Goal: Task Accomplishment & Management: Complete application form

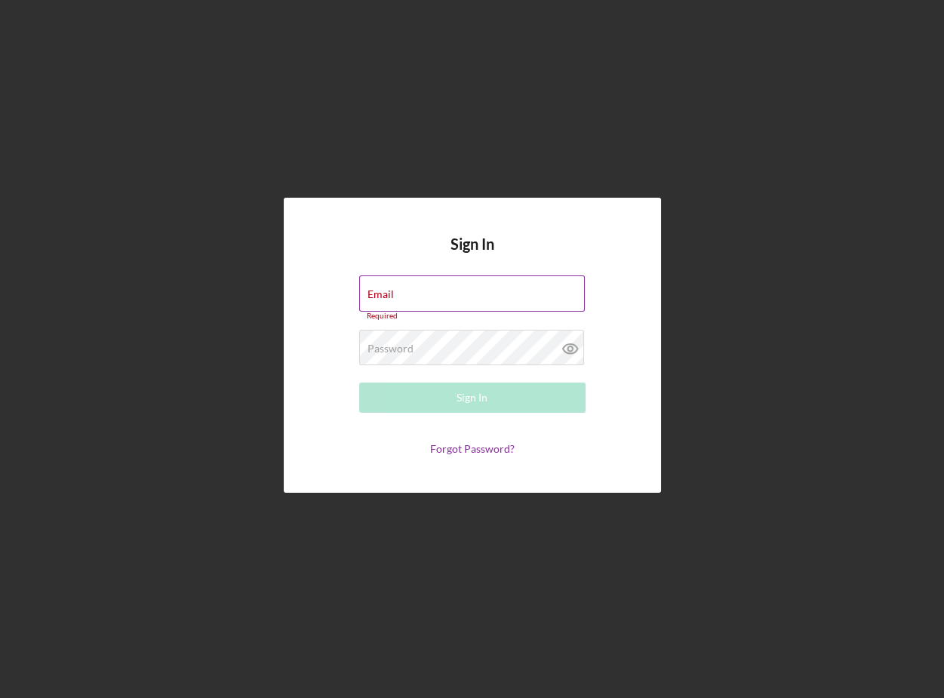
type input "[EMAIL_ADDRESS][DOMAIN_NAME]"
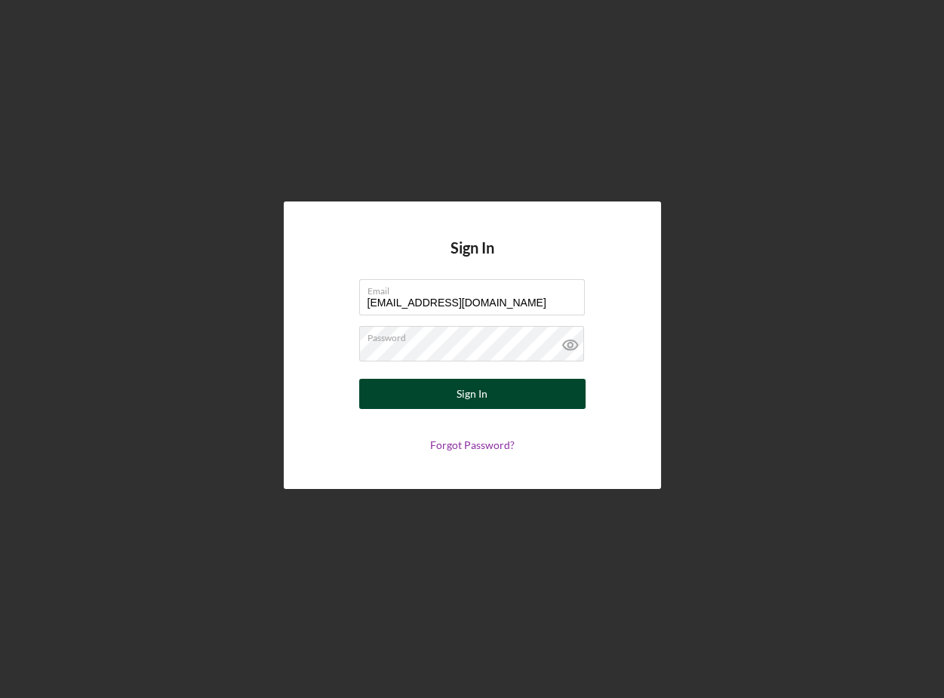
click at [459, 395] on div "Sign In" at bounding box center [471, 394] width 31 height 30
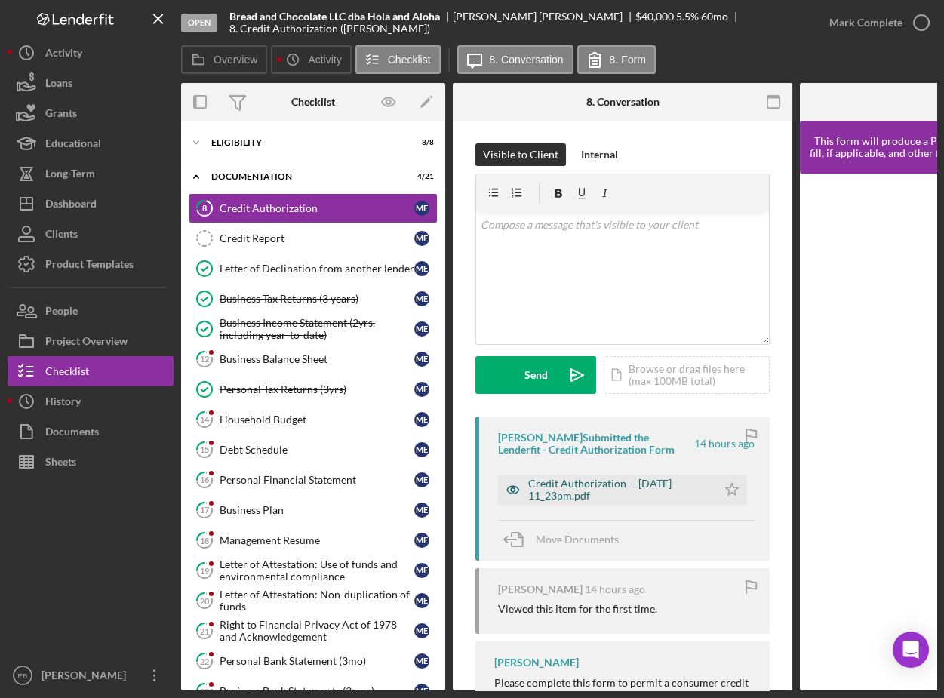
click at [583, 489] on div "Credit Authorization -- [DATE] 11_23pm.pdf" at bounding box center [618, 489] width 181 height 24
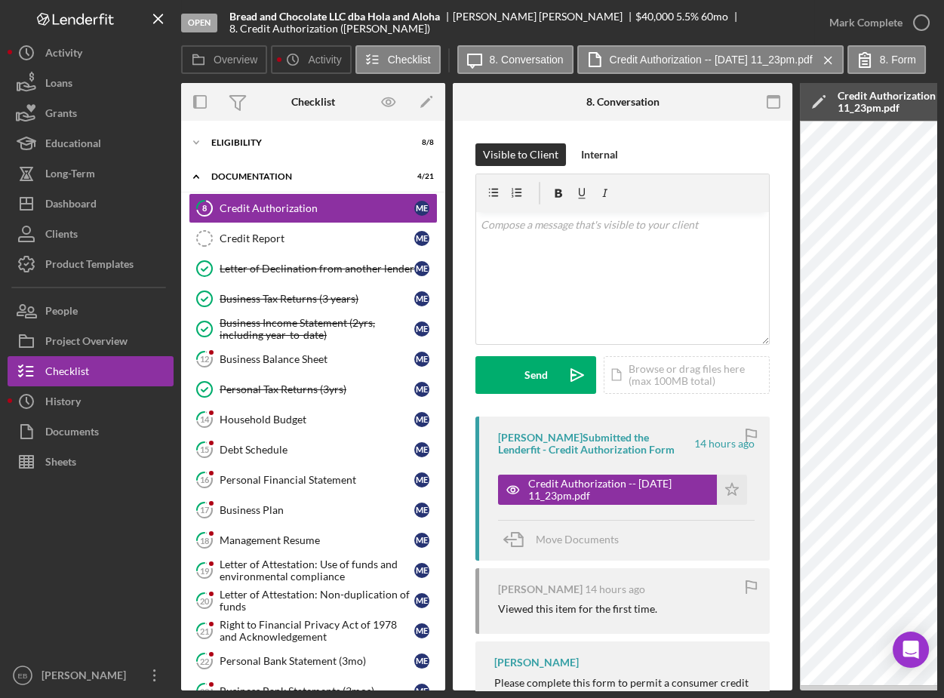
click at [942, 351] on div "Open Bread and Chocolate LLC dba Hola and [PERSON_NAME] $40,000 $40,000 5.5 % 6…" at bounding box center [472, 349] width 944 height 698
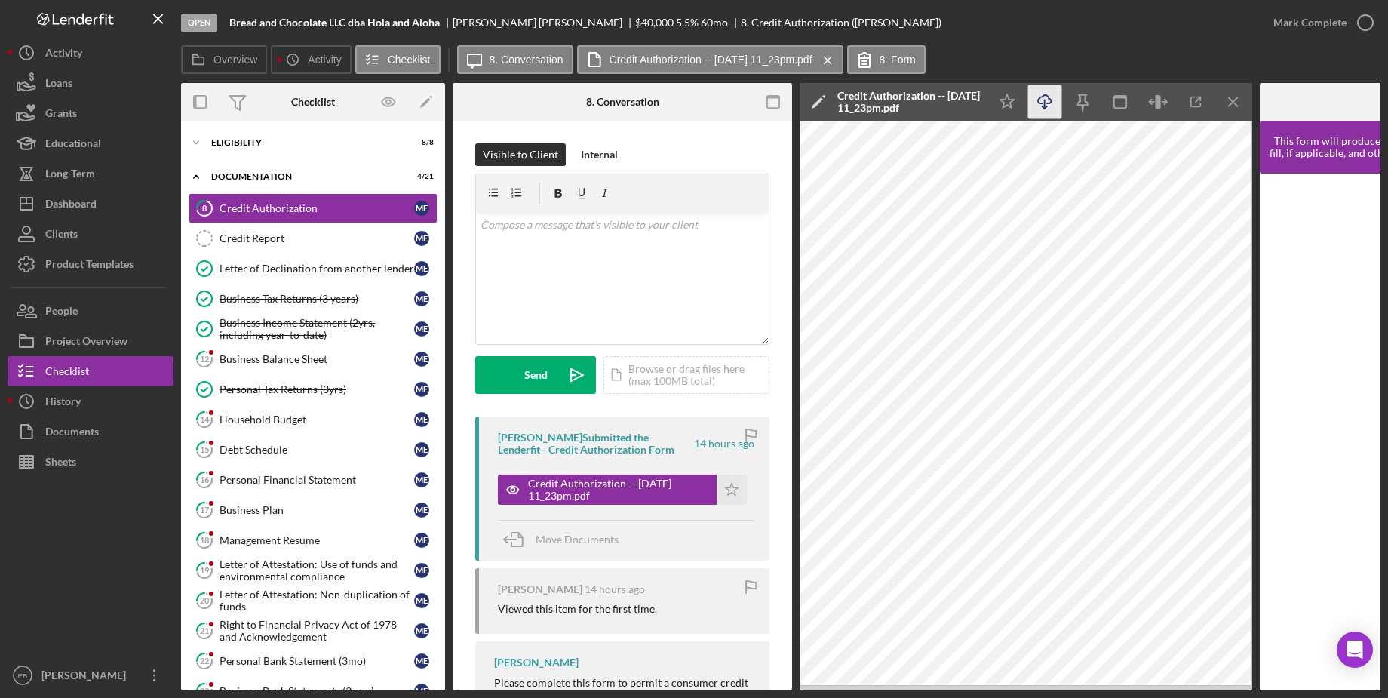
click at [943, 111] on icon "Icon/Download" at bounding box center [1045, 102] width 34 height 34
click at [943, 20] on icon "button" at bounding box center [1365, 23] width 38 height 38
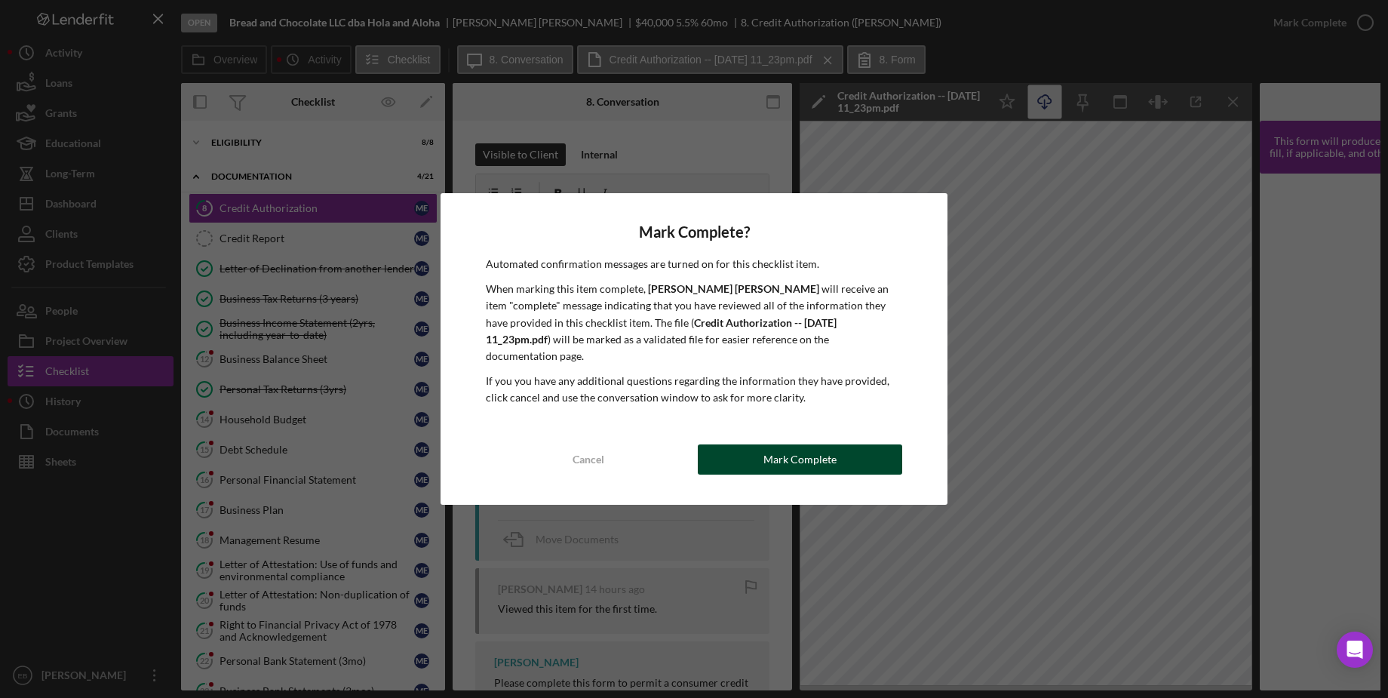
click at [863, 447] on button "Mark Complete" at bounding box center [800, 459] width 204 height 30
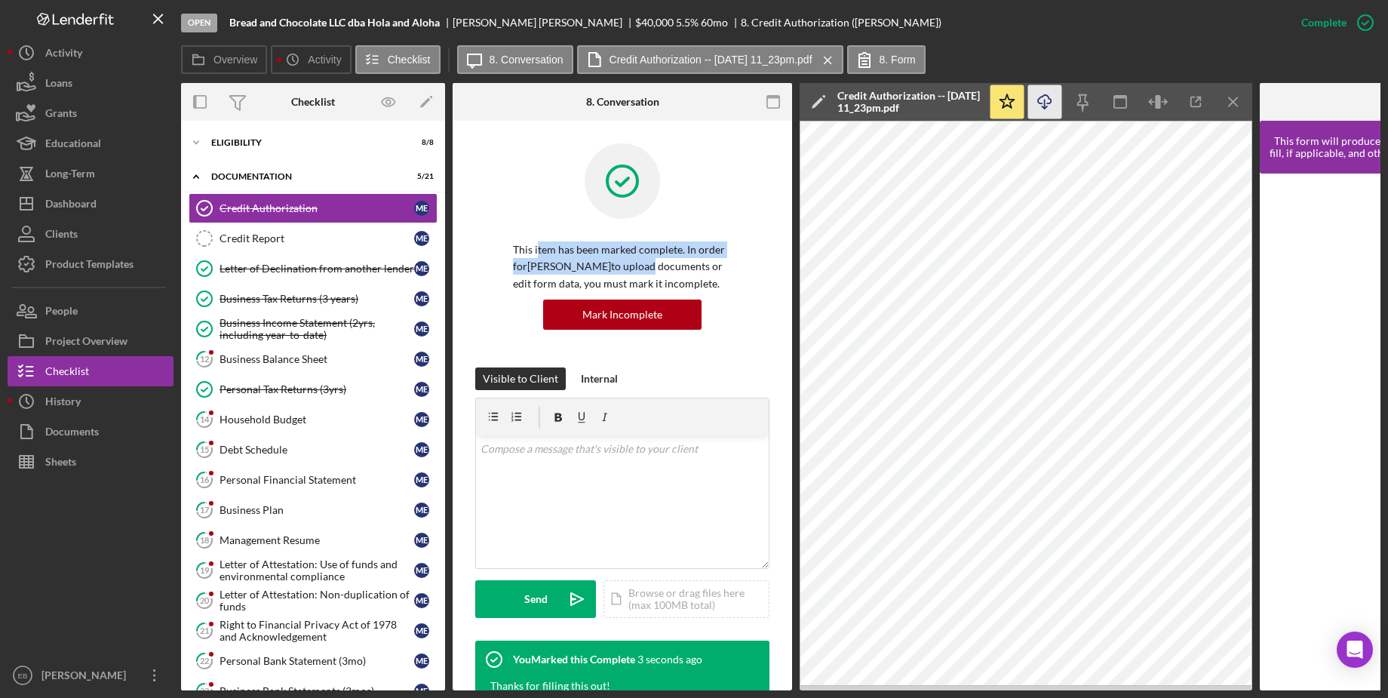
drag, startPoint x: 538, startPoint y: 247, endPoint x: 630, endPoint y: 264, distance: 93.5
click at [630, 264] on p "This item has been marked complete. In order for [PERSON_NAME] to upload docume…" at bounding box center [622, 266] width 219 height 51
click at [644, 266] on p "This item has been marked complete. In order for [PERSON_NAME] to upload docume…" at bounding box center [622, 266] width 219 height 51
click at [287, 361] on div "Business Balance Sheet" at bounding box center [316, 359] width 195 height 12
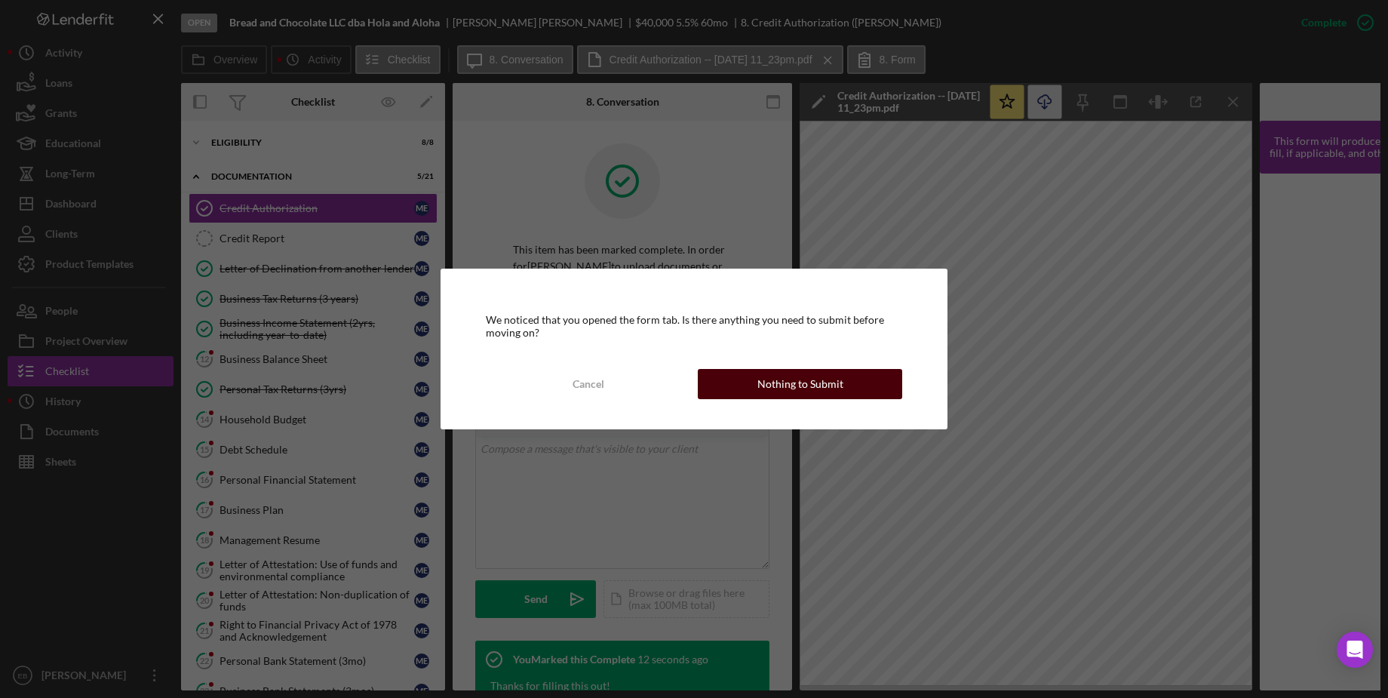
click at [756, 382] on button "Nothing to Submit" at bounding box center [800, 384] width 204 height 30
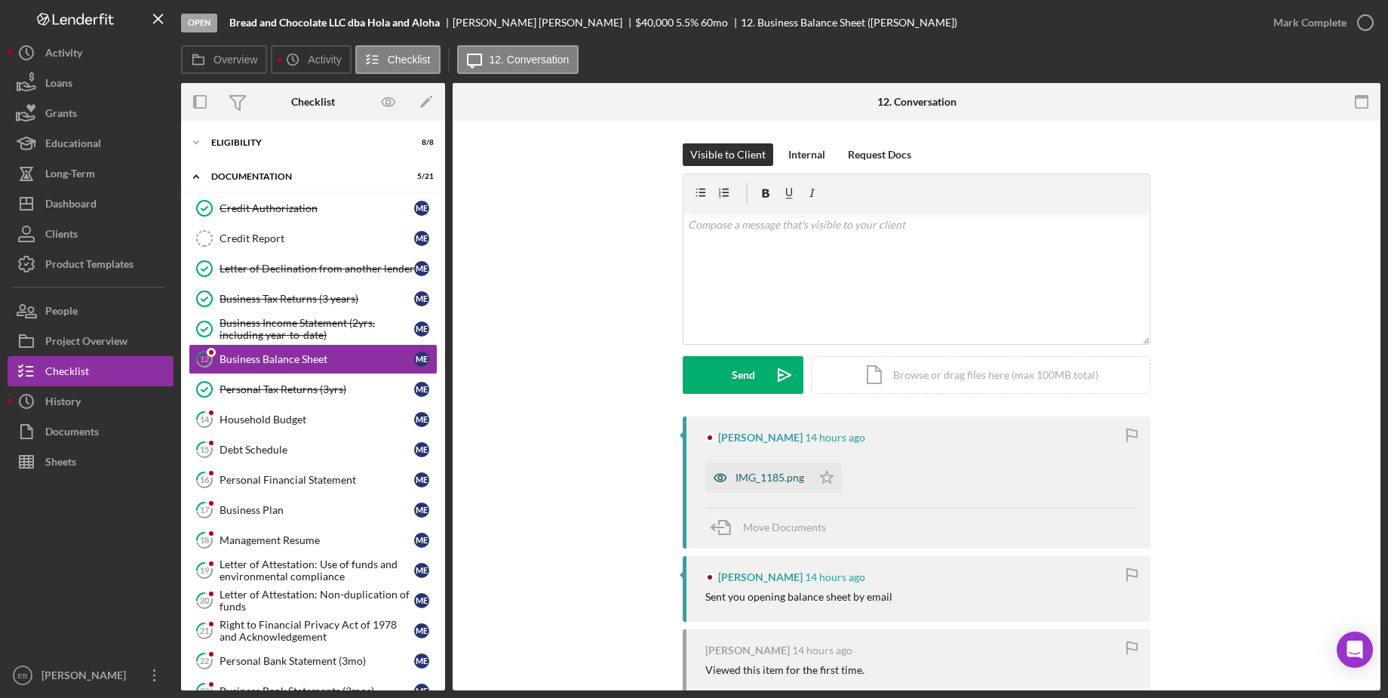
click at [758, 484] on div "IMG_1185.png" at bounding box center [758, 477] width 106 height 30
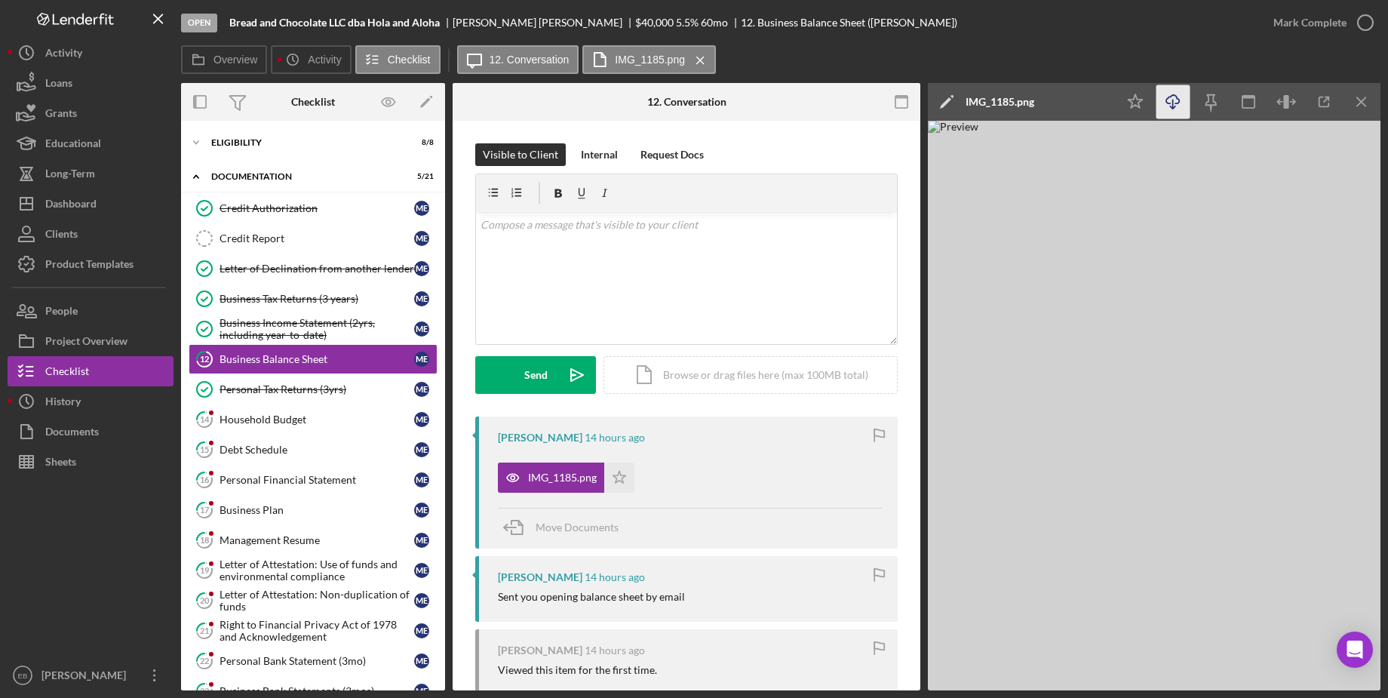
click at [943, 105] on icon "Icon/Download" at bounding box center [1173, 102] width 34 height 34
click at [943, 55] on div "Overview Icon/History Activity Checklist Icon/Message 12. Conversation IMG_1185…" at bounding box center [780, 60] width 1199 height 30
click at [943, 24] on icon "button" at bounding box center [1365, 23] width 38 height 38
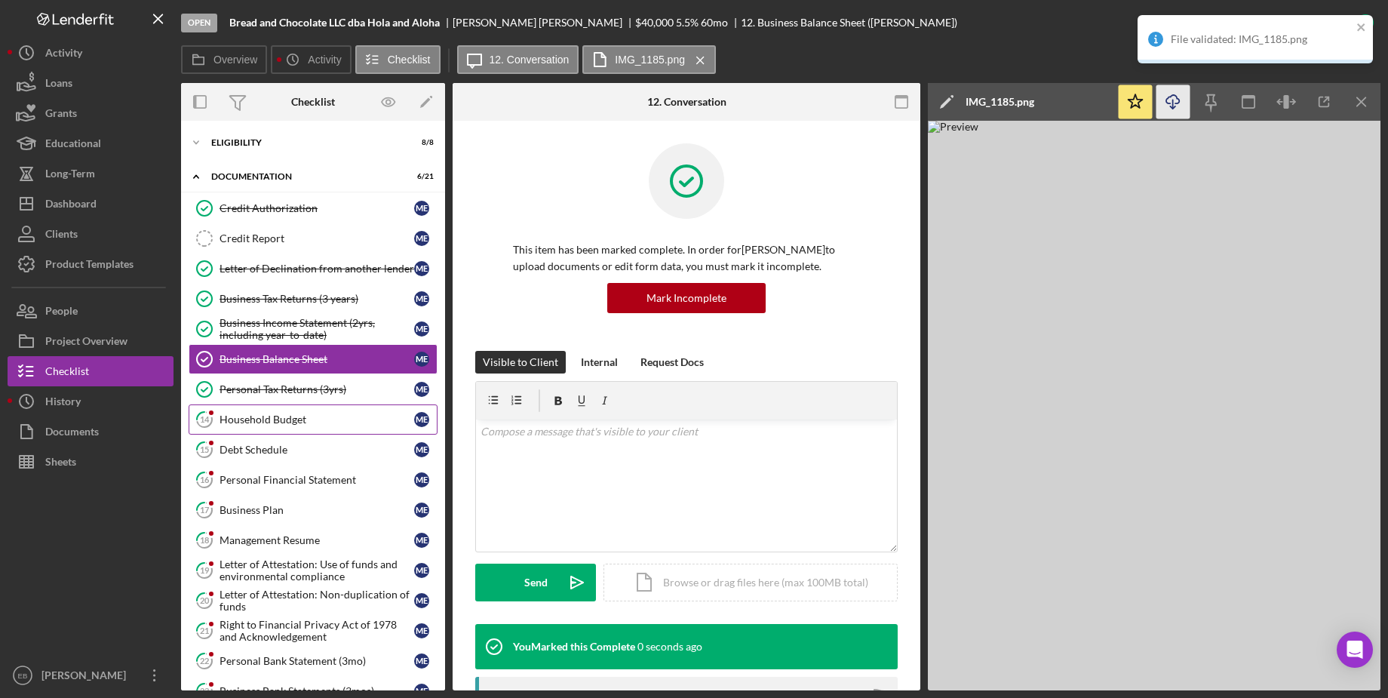
click at [299, 409] on link "14 Household Budget M E" at bounding box center [313, 419] width 249 height 30
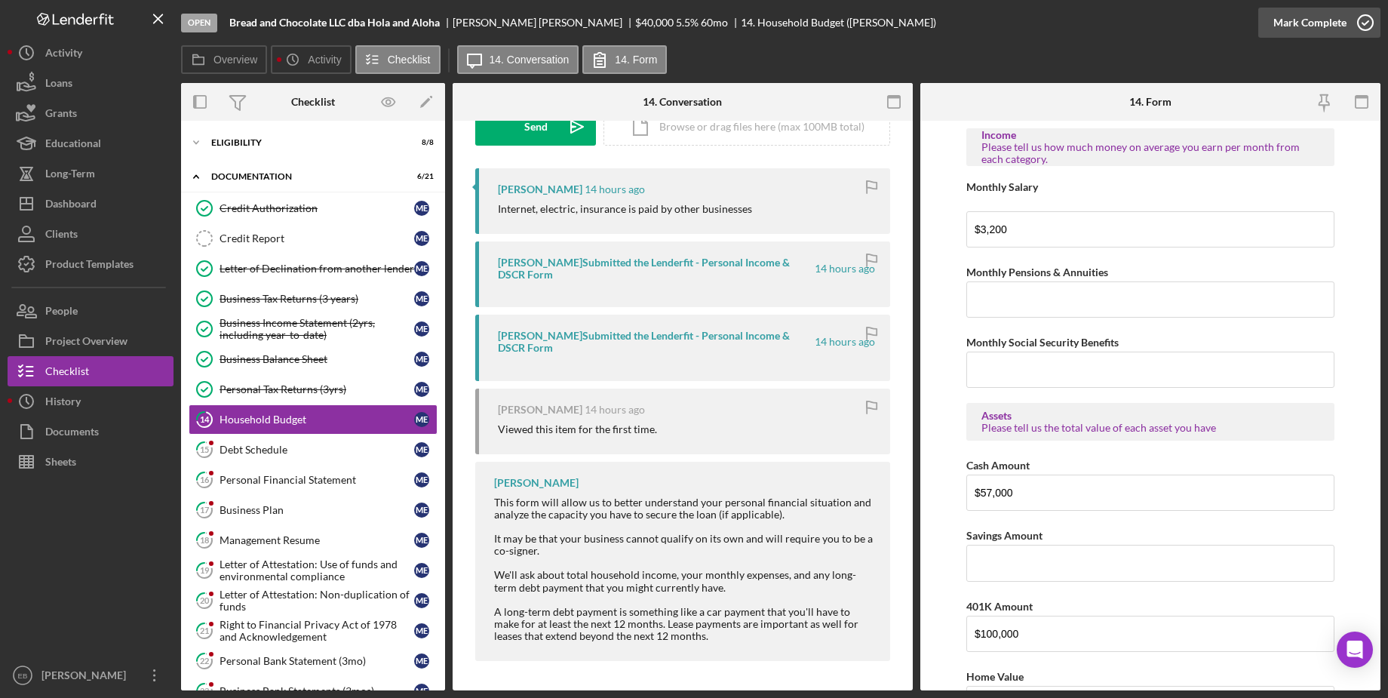
click at [943, 22] on icon "button" at bounding box center [1365, 23] width 38 height 38
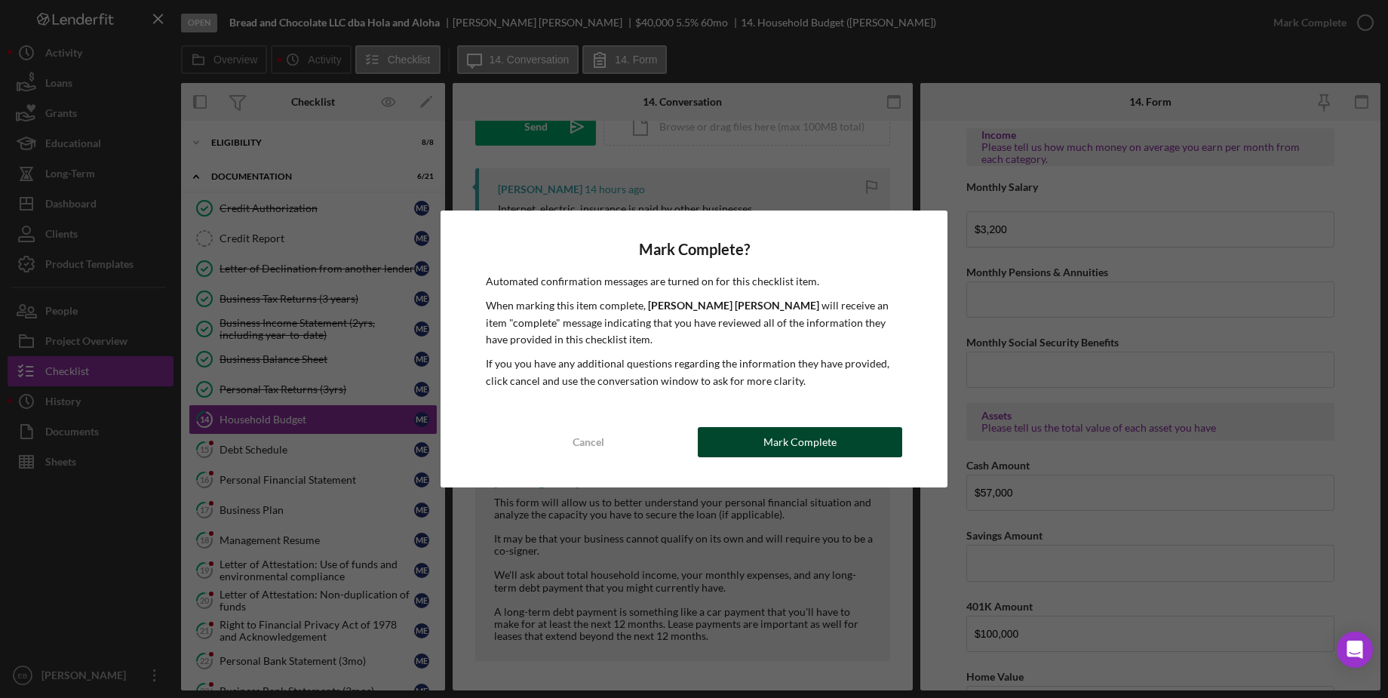
click at [851, 434] on button "Mark Complete" at bounding box center [800, 442] width 204 height 30
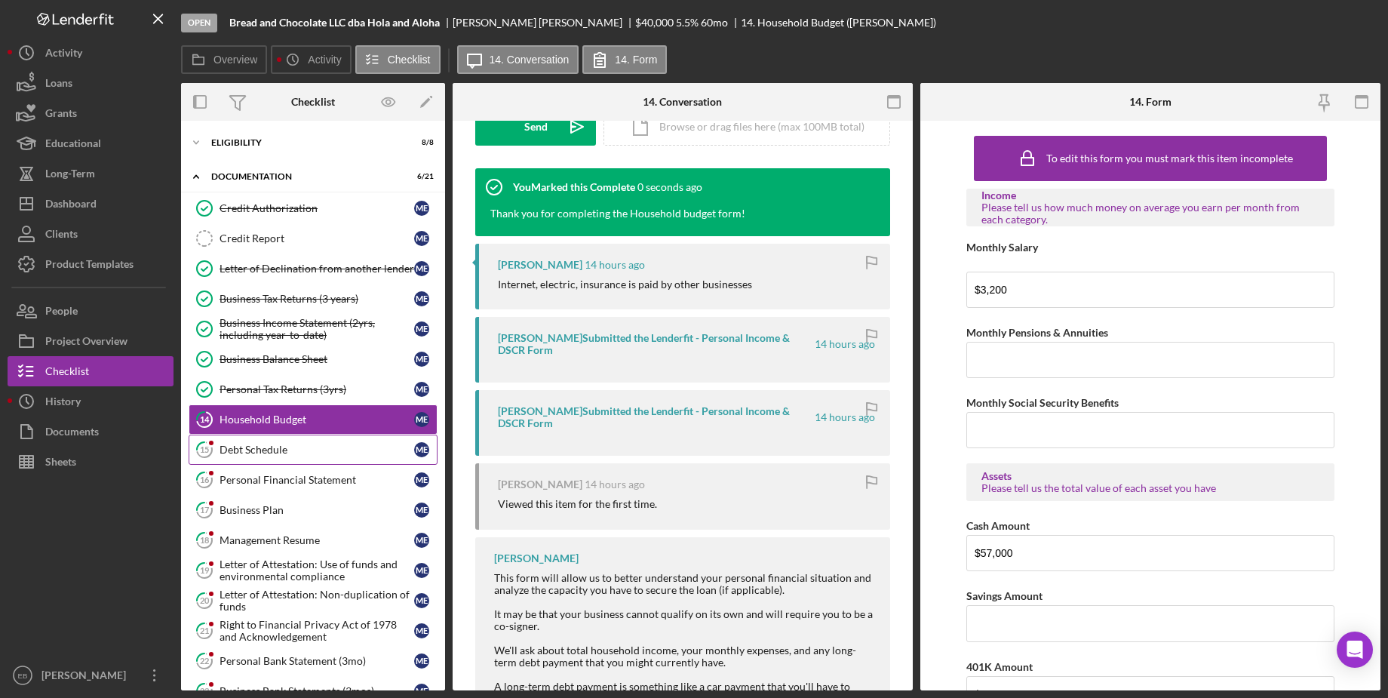
scroll to position [456, 0]
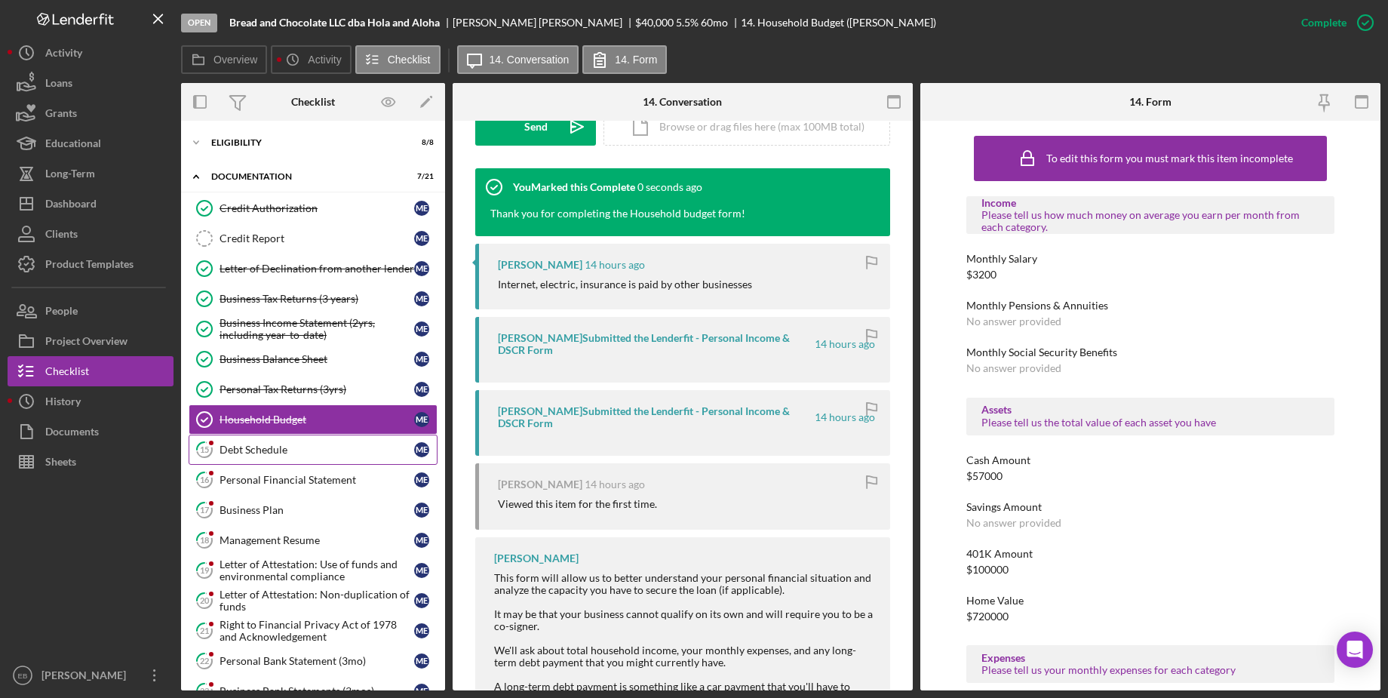
click at [262, 447] on div "Debt Schedule" at bounding box center [316, 450] width 195 height 12
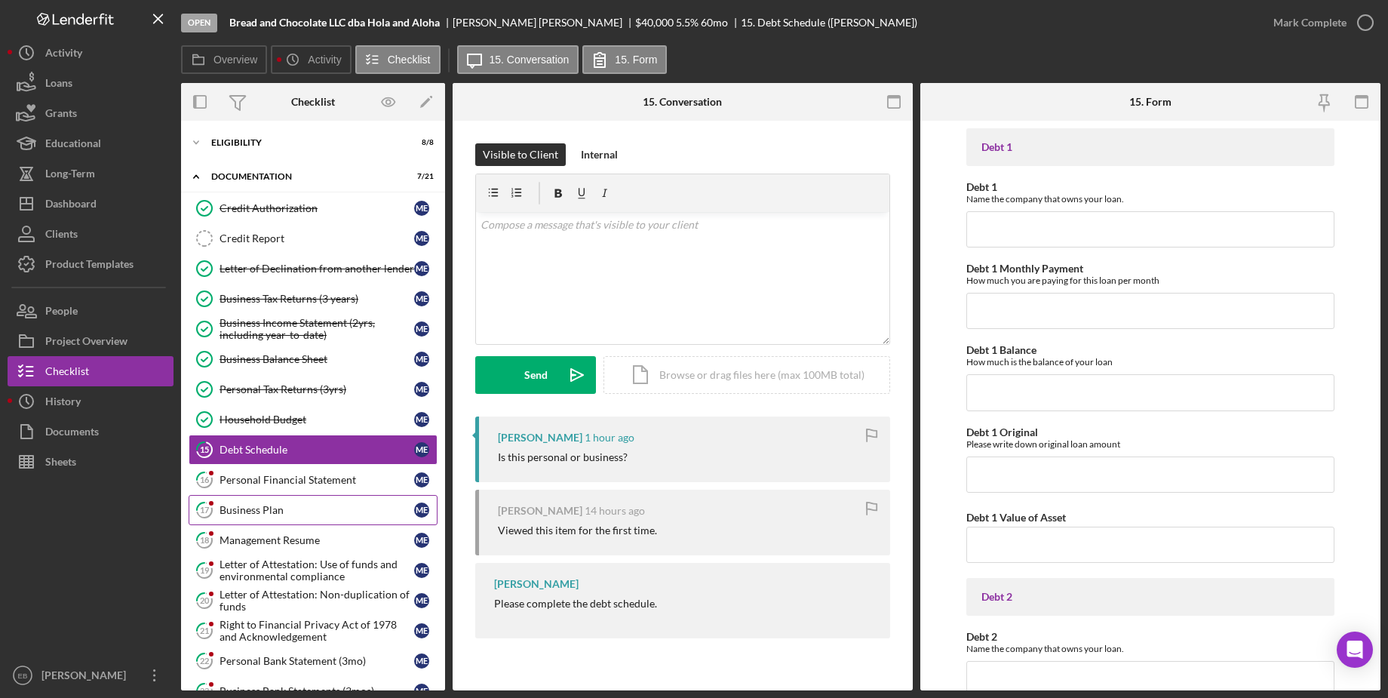
click at [247, 504] on div "Business Plan" at bounding box center [316, 510] width 195 height 12
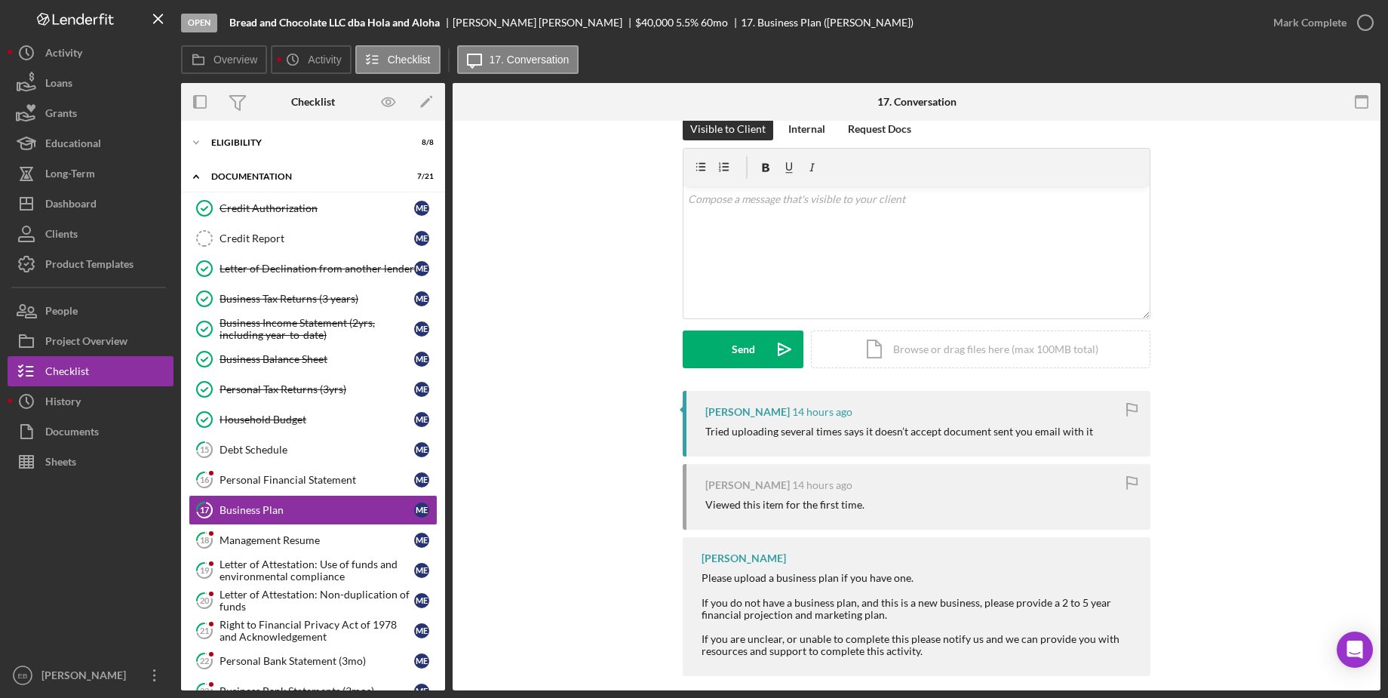
scroll to position [41, 0]
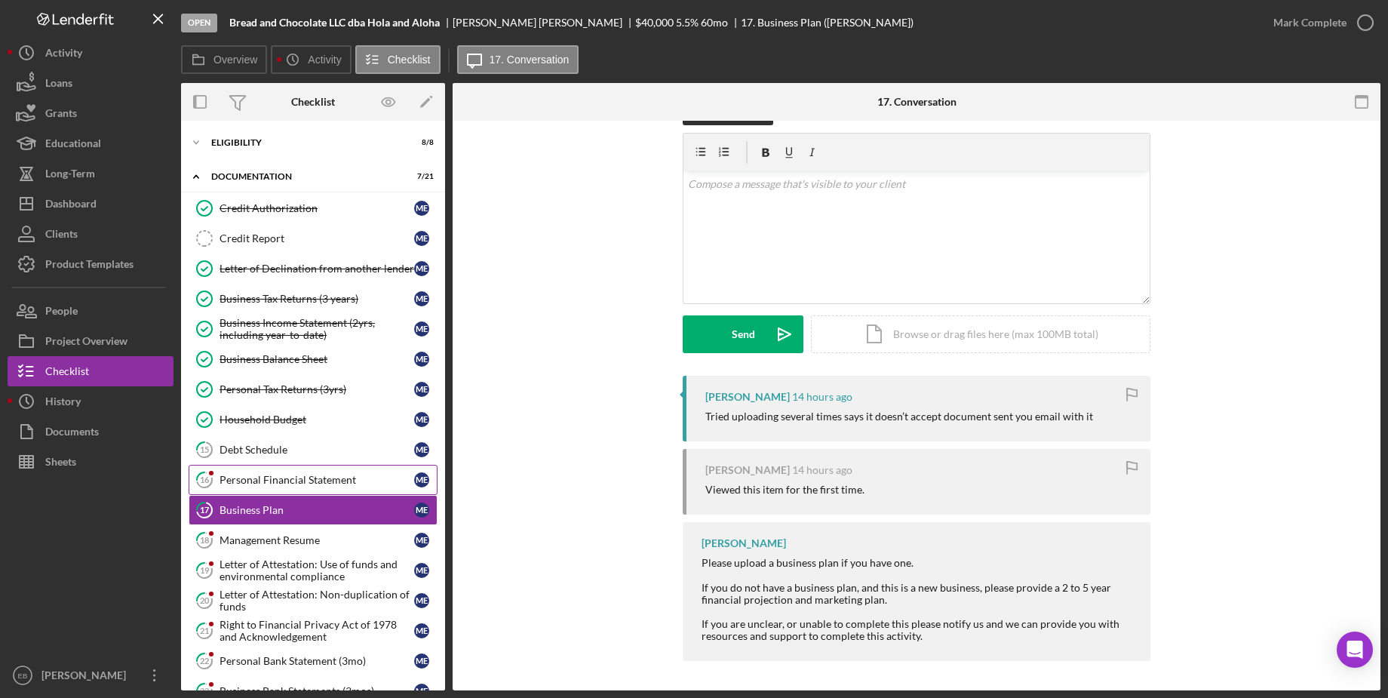
click at [278, 476] on div "Personal Financial Statement" at bounding box center [316, 480] width 195 height 12
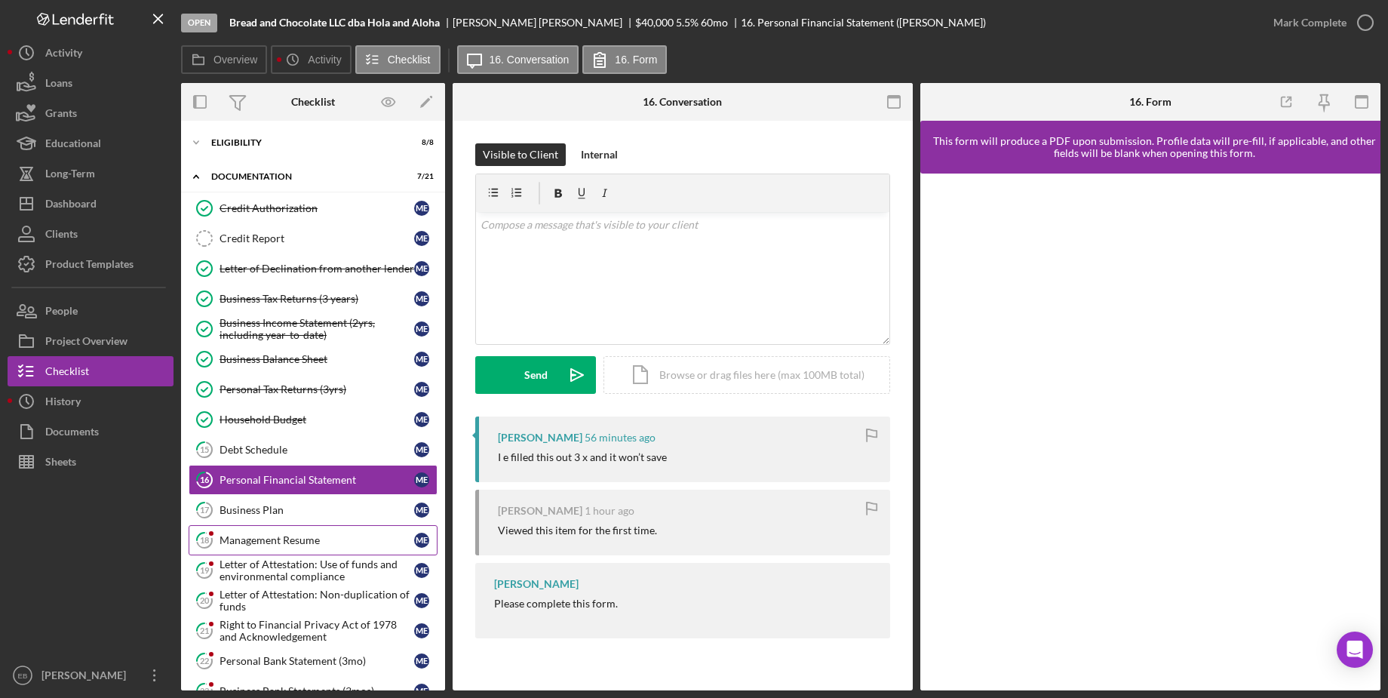
click at [262, 542] on link "18 Management Resume M E" at bounding box center [313, 540] width 249 height 30
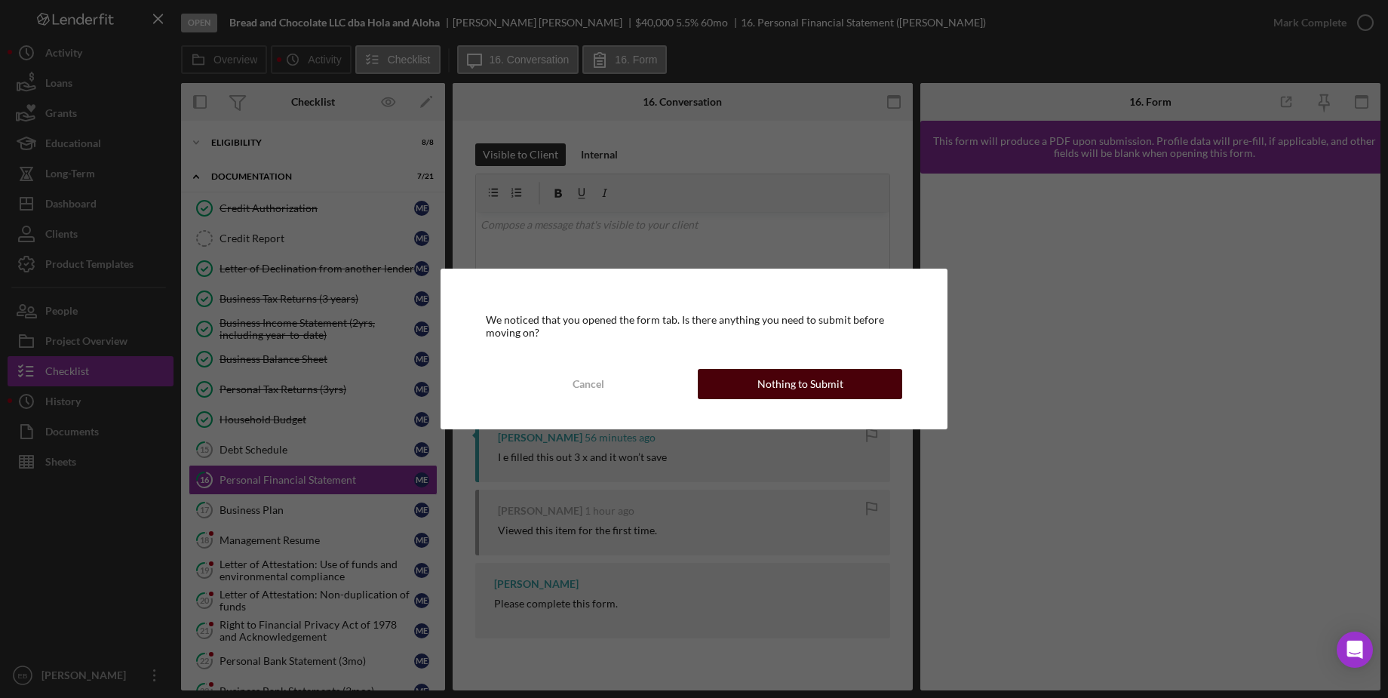
click at [770, 387] on div "Nothing to Submit" at bounding box center [800, 384] width 86 height 30
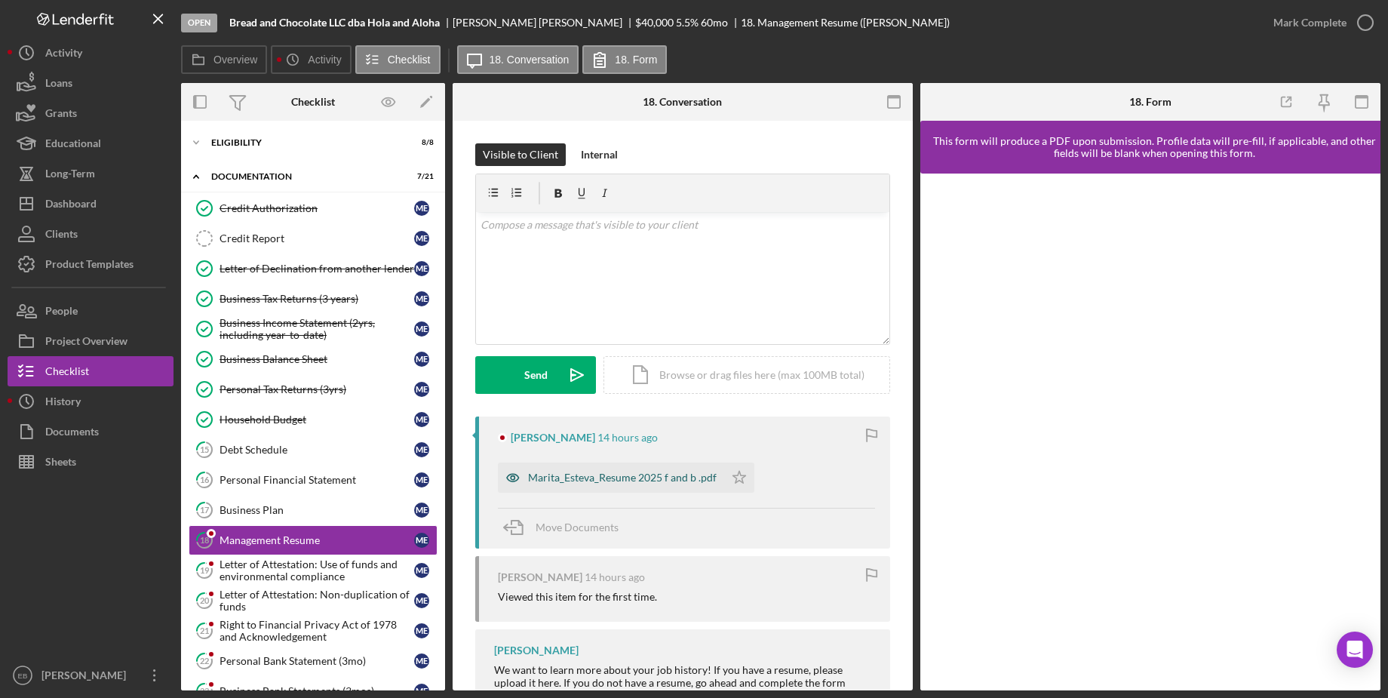
click at [595, 477] on div "Marita_Esteva_Resume 2025 f and b .pdf" at bounding box center [622, 477] width 189 height 12
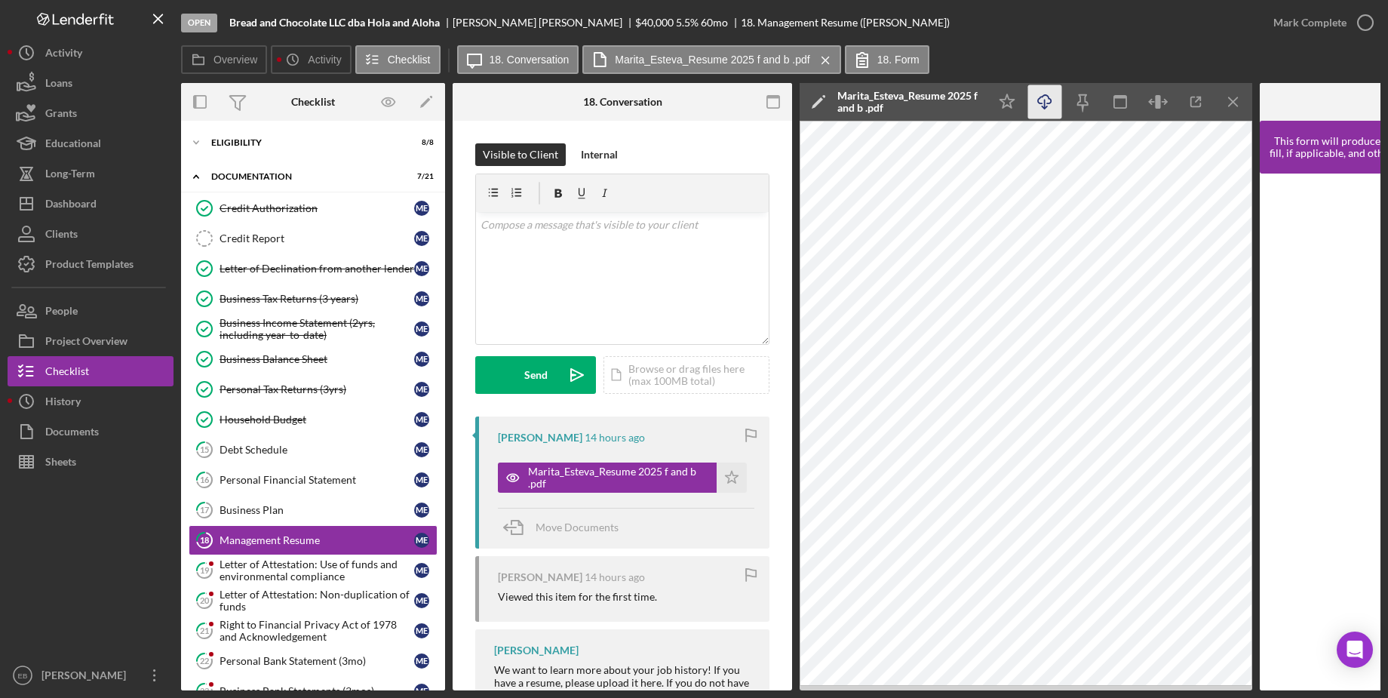
click at [943, 102] on icon "Icon/Download" at bounding box center [1045, 102] width 34 height 34
click at [851, 25] on div "Open Bread and Chocolate LLC dba Hola and [PERSON_NAME] $40,000 $40,000 5.5 % 6…" at bounding box center [719, 22] width 1077 height 45
click at [943, 23] on icon "button" at bounding box center [1365, 23] width 38 height 38
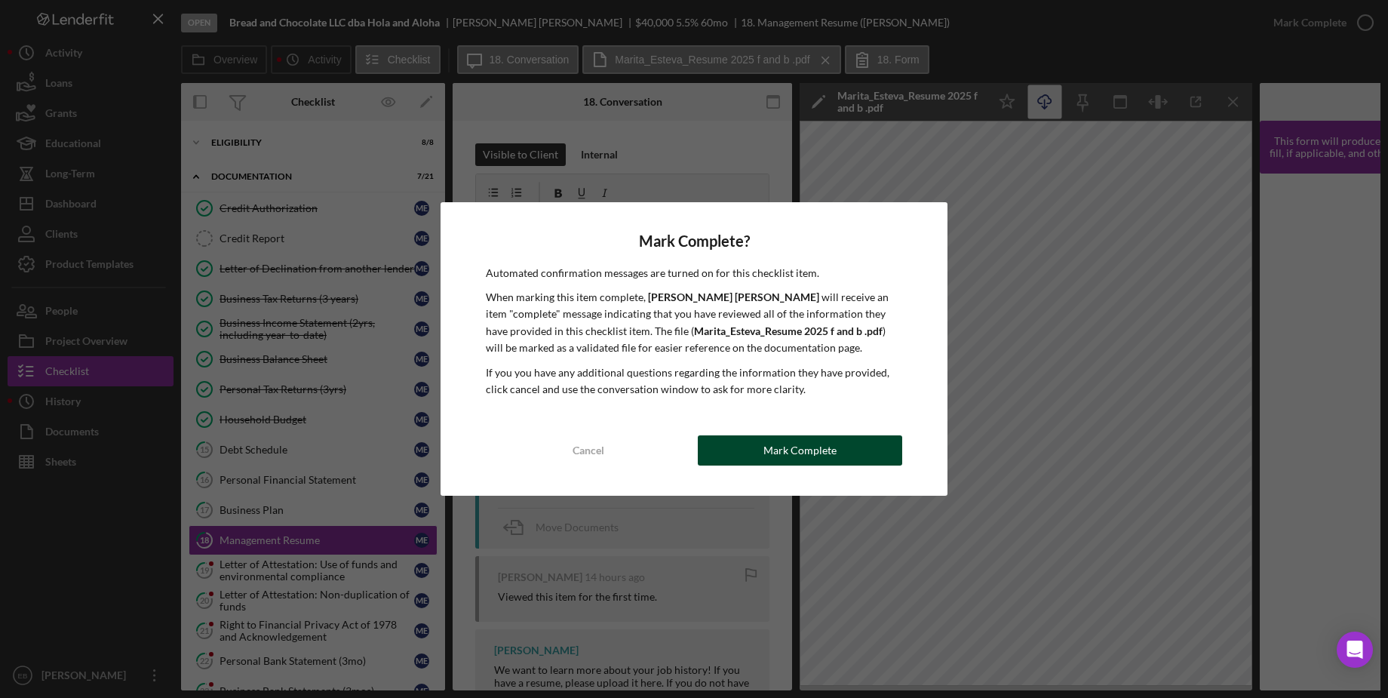
click at [847, 460] on button "Mark Complete" at bounding box center [800, 450] width 204 height 30
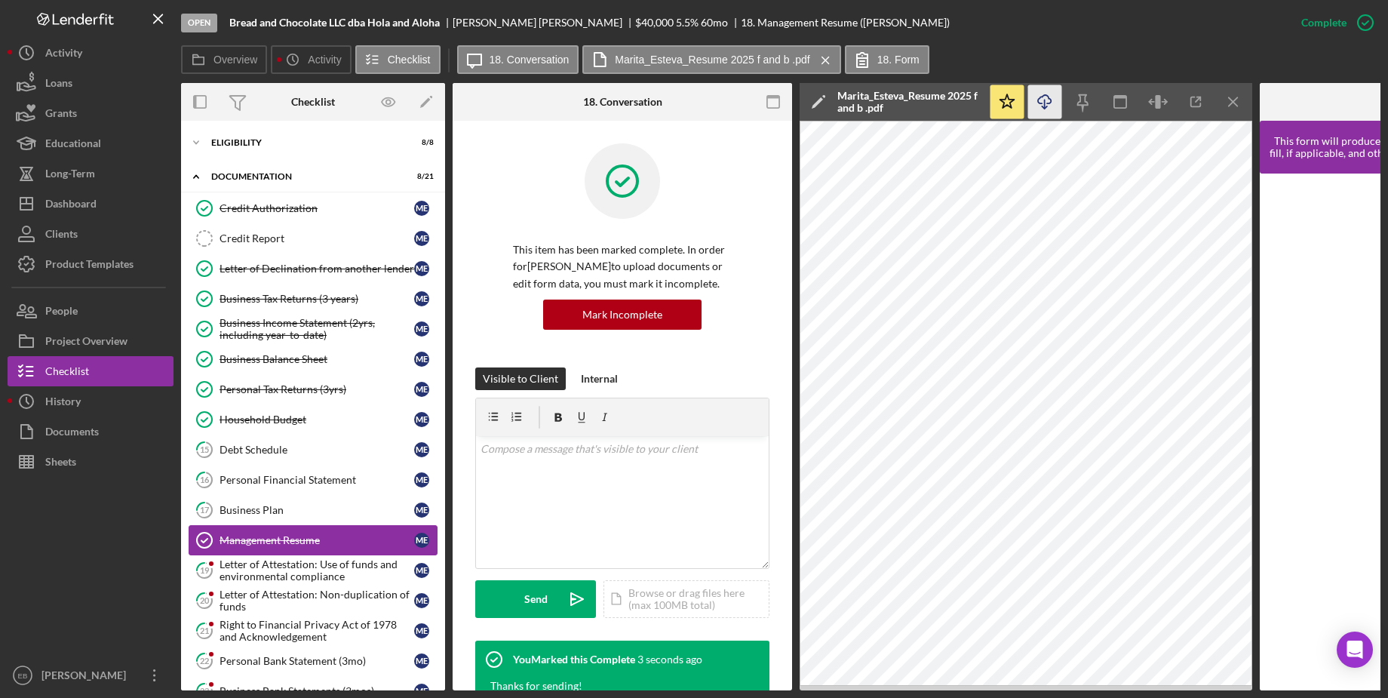
scroll to position [114, 0]
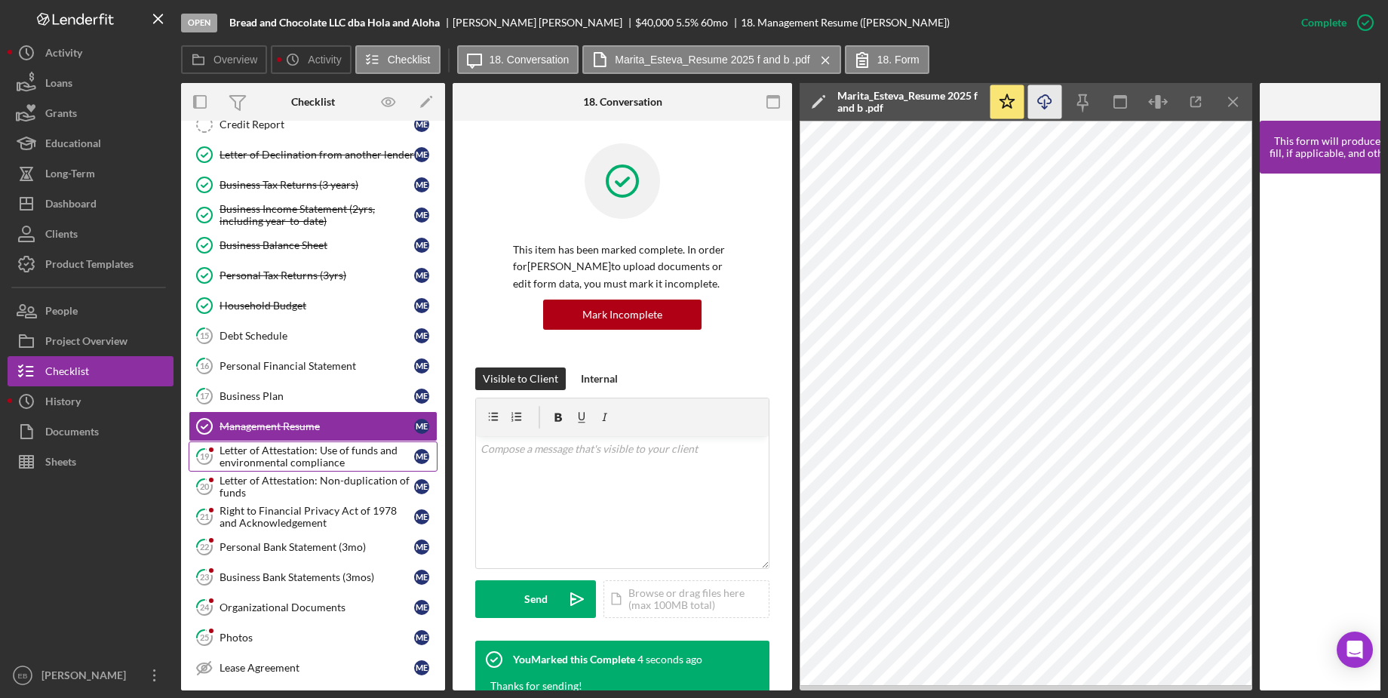
click at [324, 444] on div "Letter of Attestation: Use of funds and environmental compliance" at bounding box center [316, 456] width 195 height 24
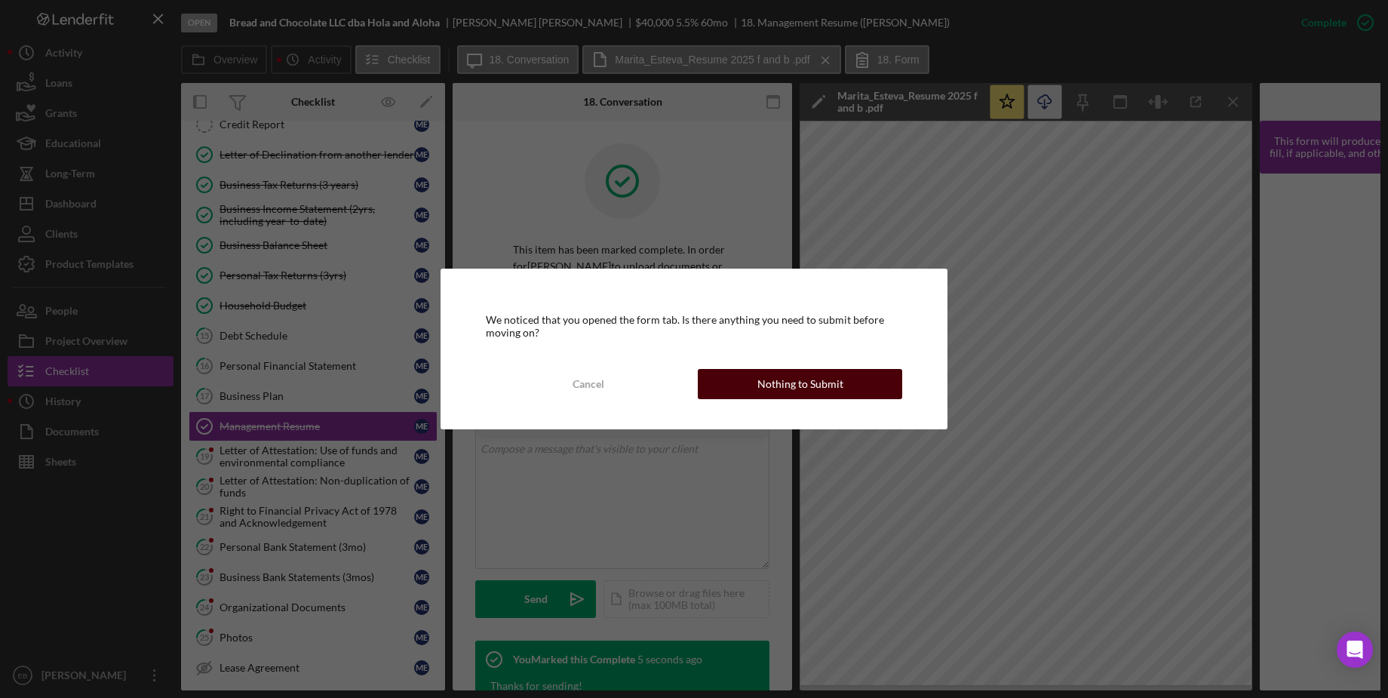
click at [799, 386] on div "Nothing to Submit" at bounding box center [800, 384] width 86 height 30
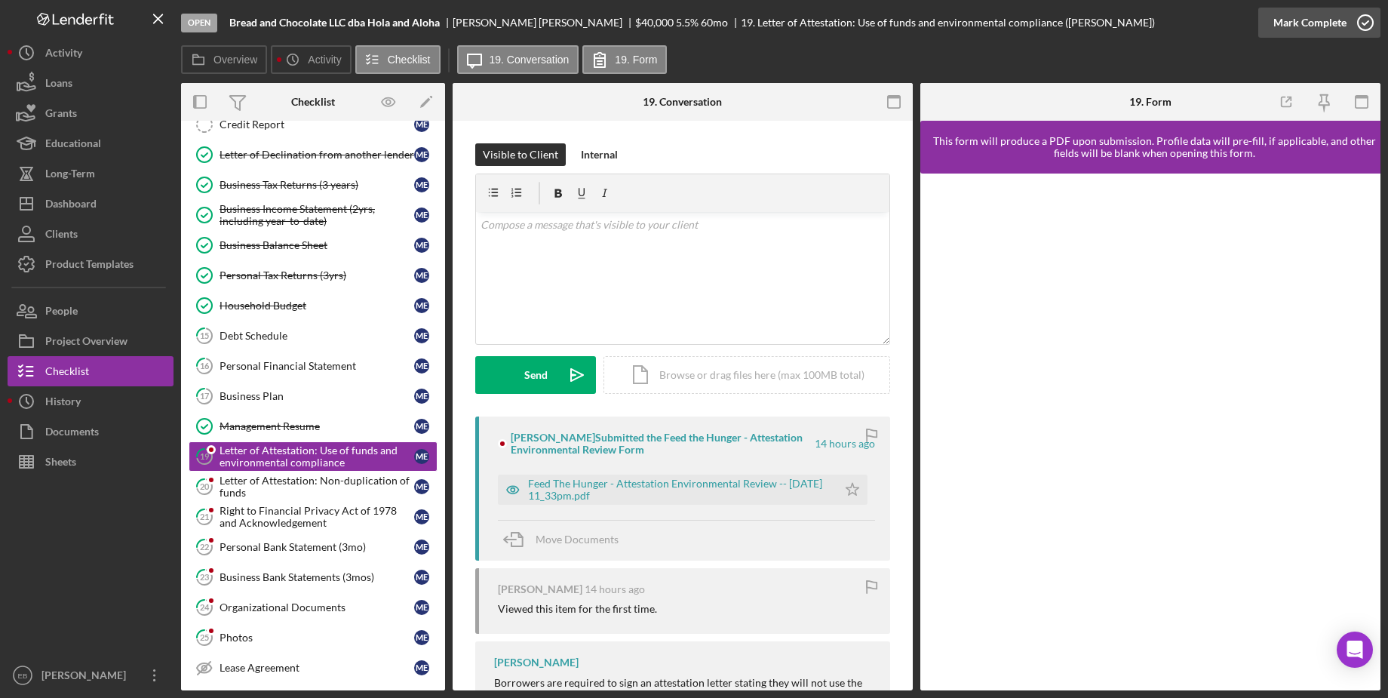
click at [943, 23] on icon "button" at bounding box center [1365, 23] width 38 height 38
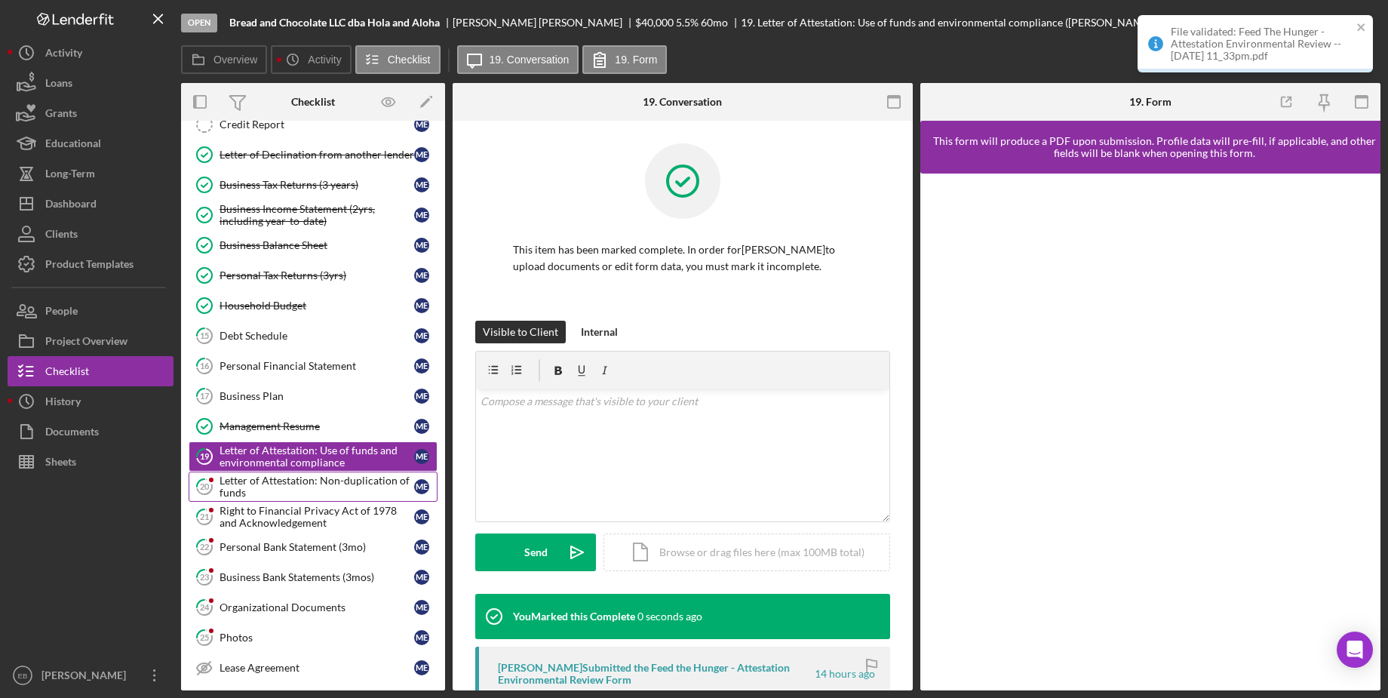
click at [325, 480] on div "Letter of Attestation: Non-duplication of funds" at bounding box center [316, 486] width 195 height 24
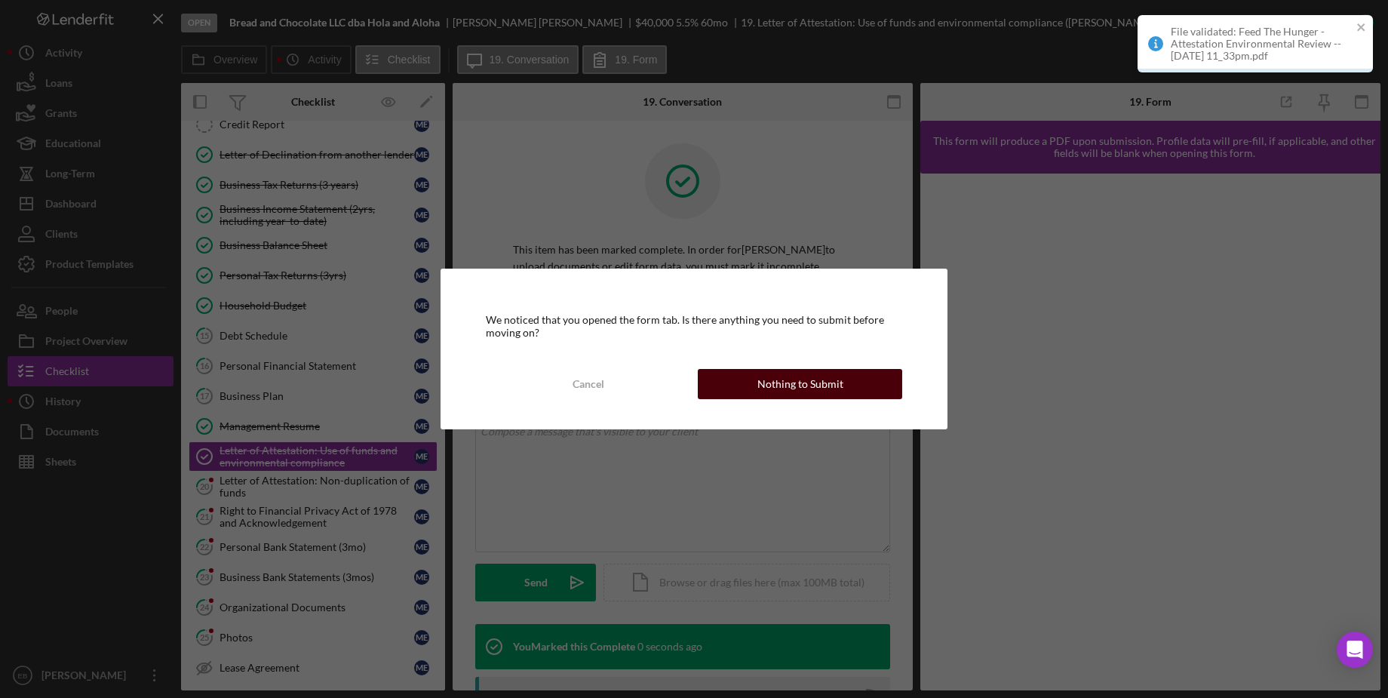
click at [846, 386] on button "Nothing to Submit" at bounding box center [800, 384] width 204 height 30
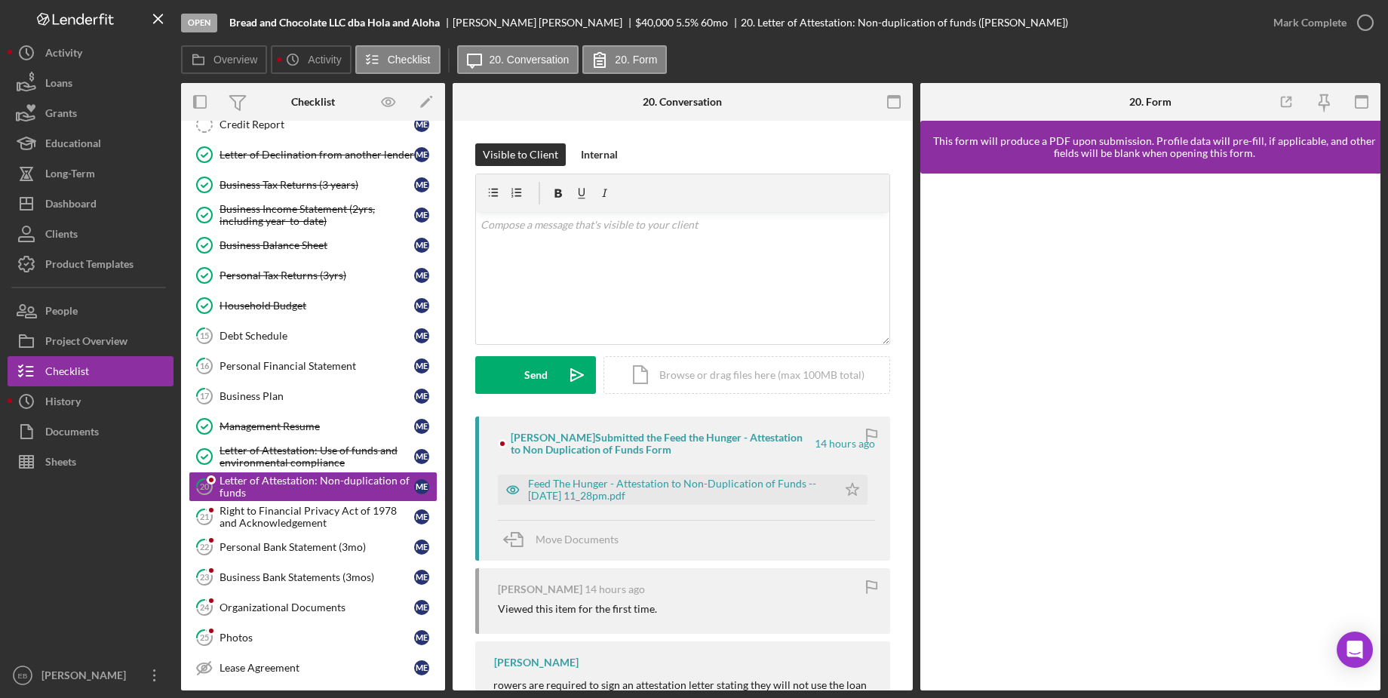
click at [943, 20] on div "Open Bread and Chocolate LLC dba Hola and [PERSON_NAME] $40,000 $40,000 5.5 % 6…" at bounding box center [694, 349] width 1388 height 698
click at [943, 23] on icon "button" at bounding box center [1365, 23] width 38 height 38
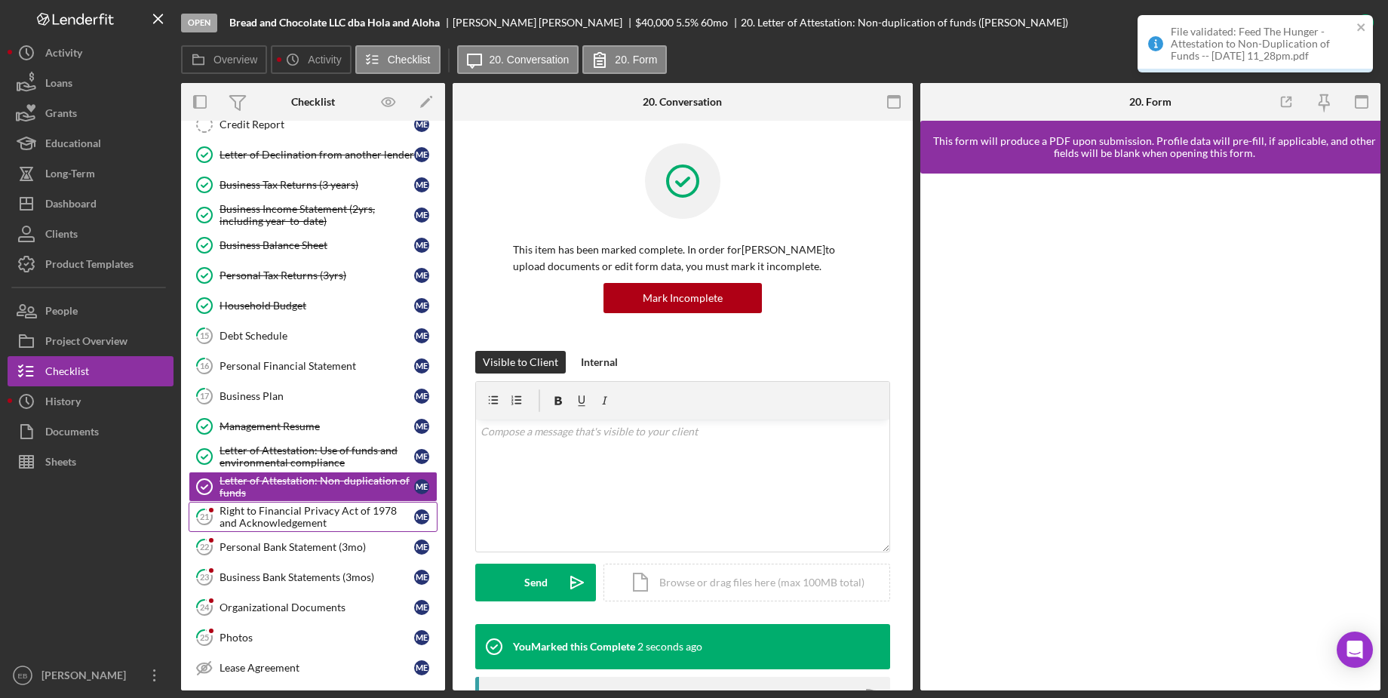
click at [308, 508] on div "Right to Financial Privacy Act of 1978 and Acknowledgement" at bounding box center [316, 517] width 195 height 24
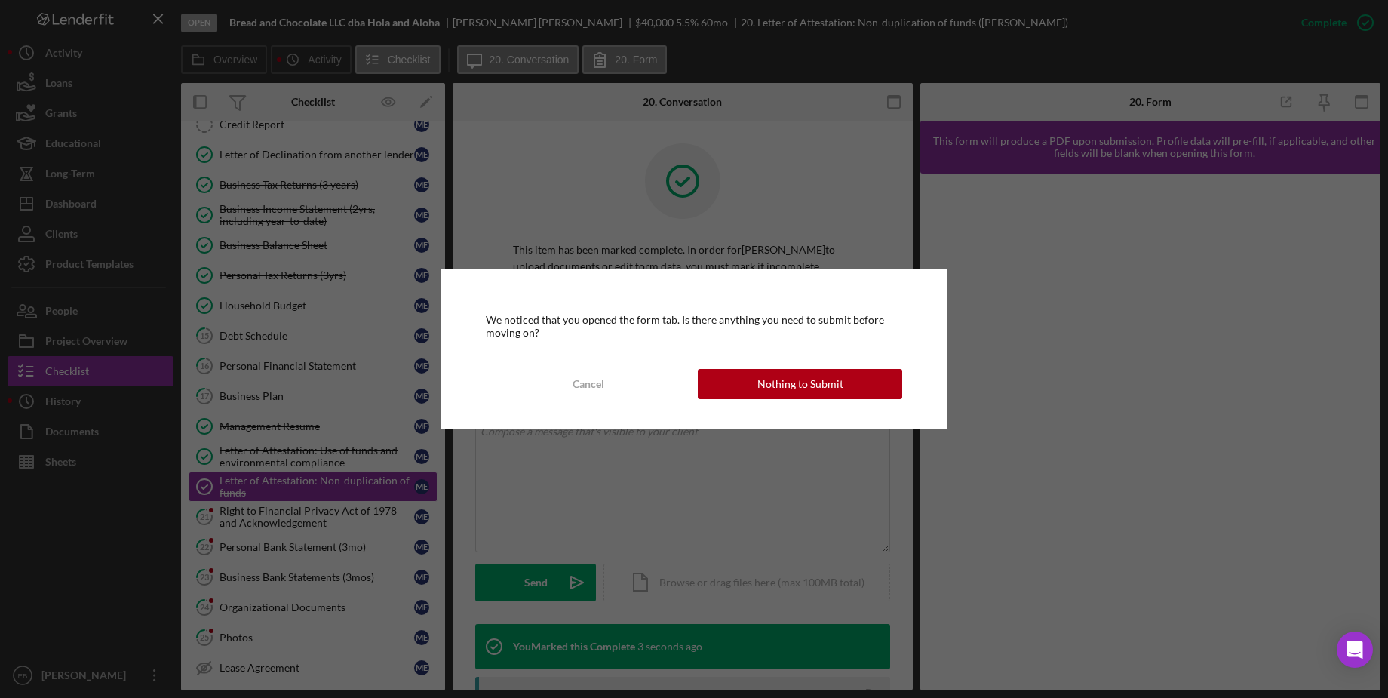
click at [734, 385] on button "Nothing to Submit" at bounding box center [800, 384] width 204 height 30
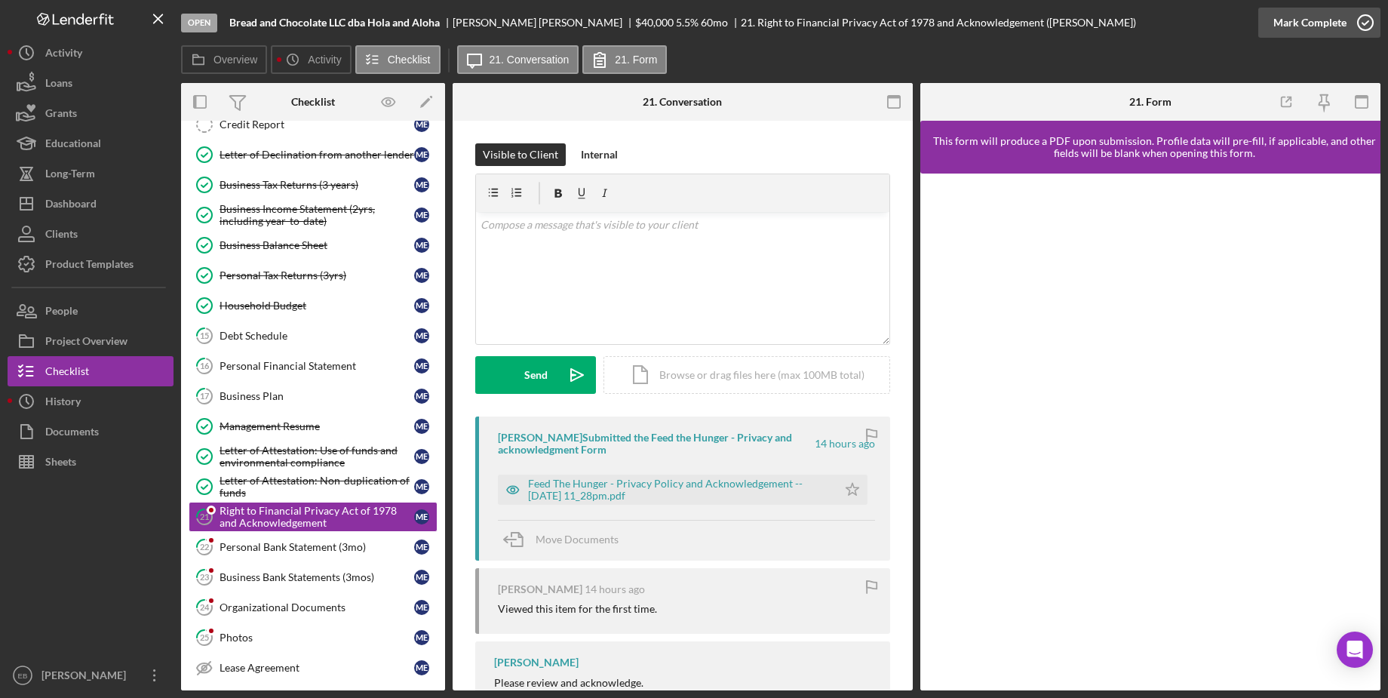
click at [943, 26] on icon "button" at bounding box center [1365, 23] width 38 height 38
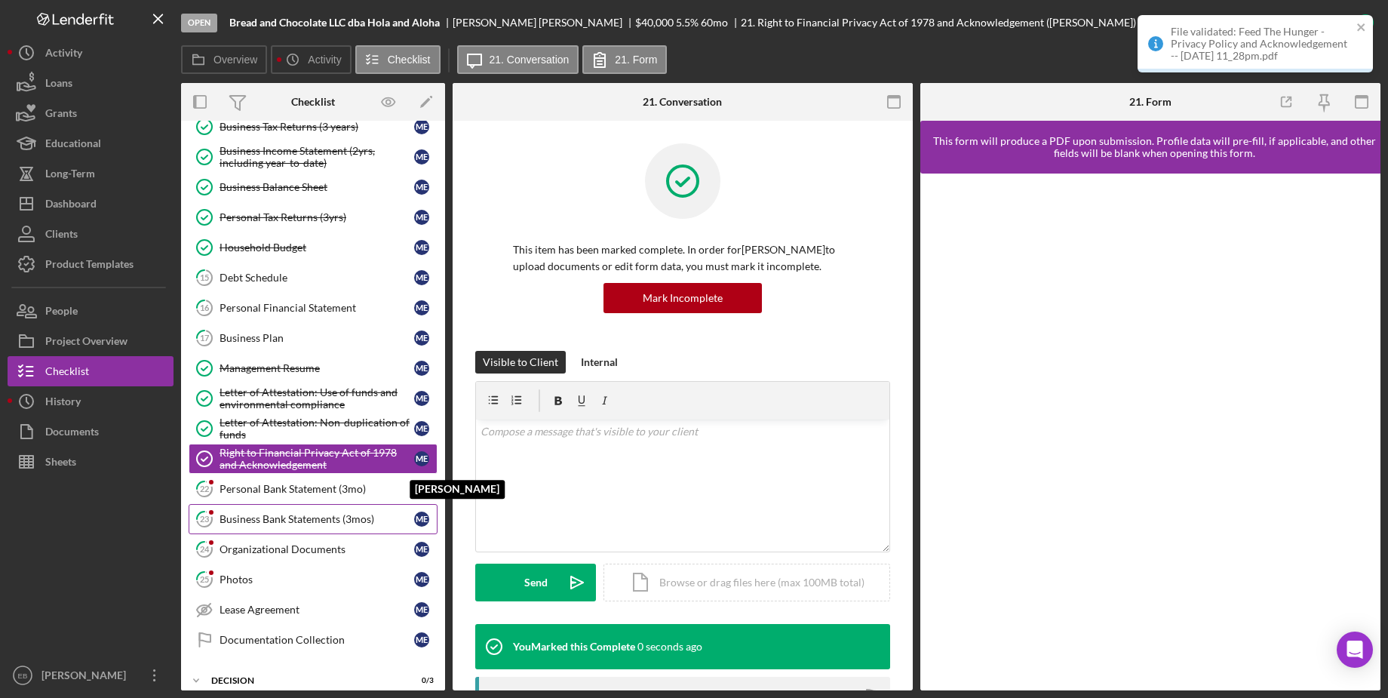
scroll to position [210, 0]
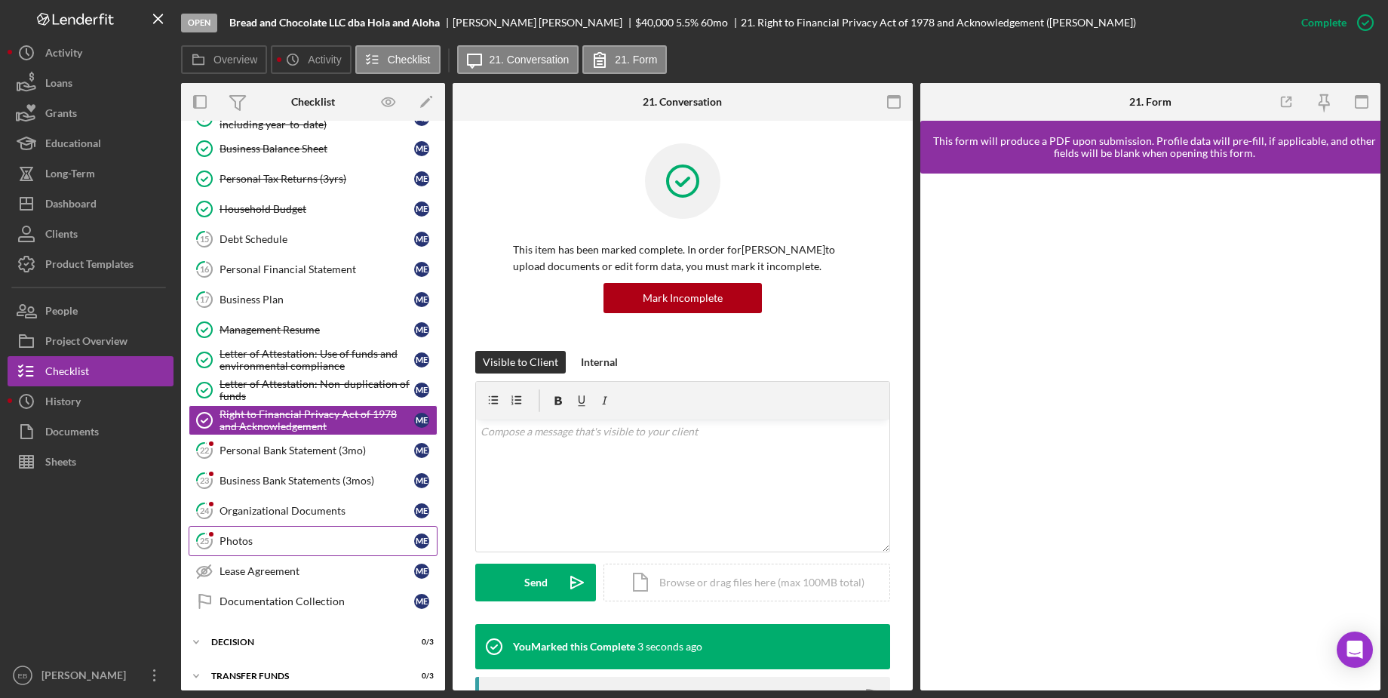
click at [291, 535] on div "Photos" at bounding box center [316, 541] width 195 height 12
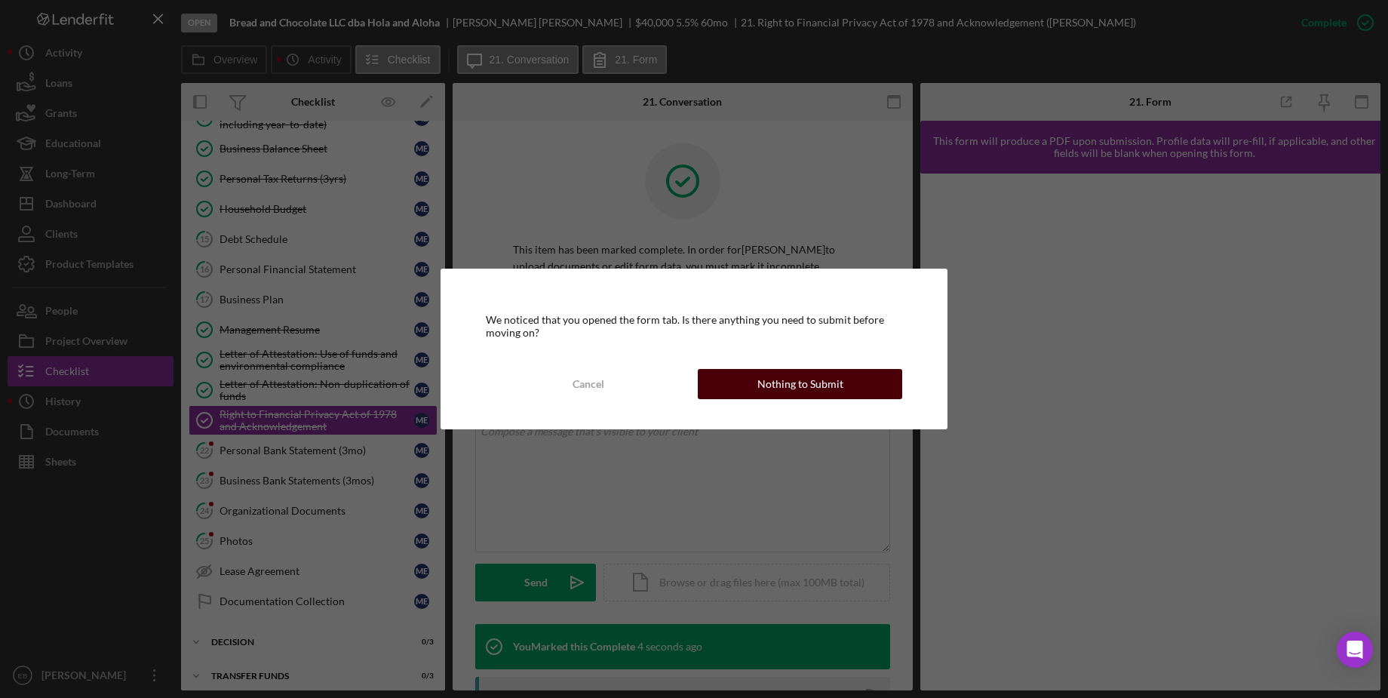
click at [744, 379] on button "Nothing to Submit" at bounding box center [800, 384] width 204 height 30
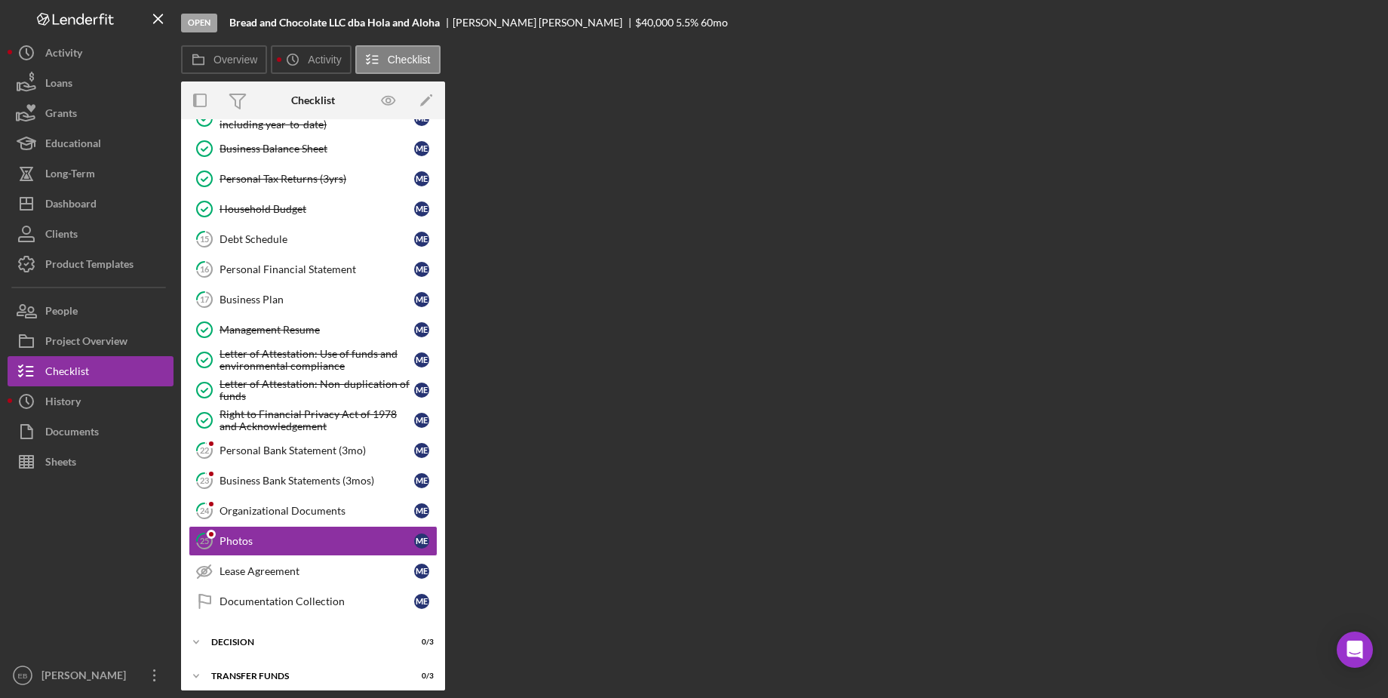
scroll to position [210, 0]
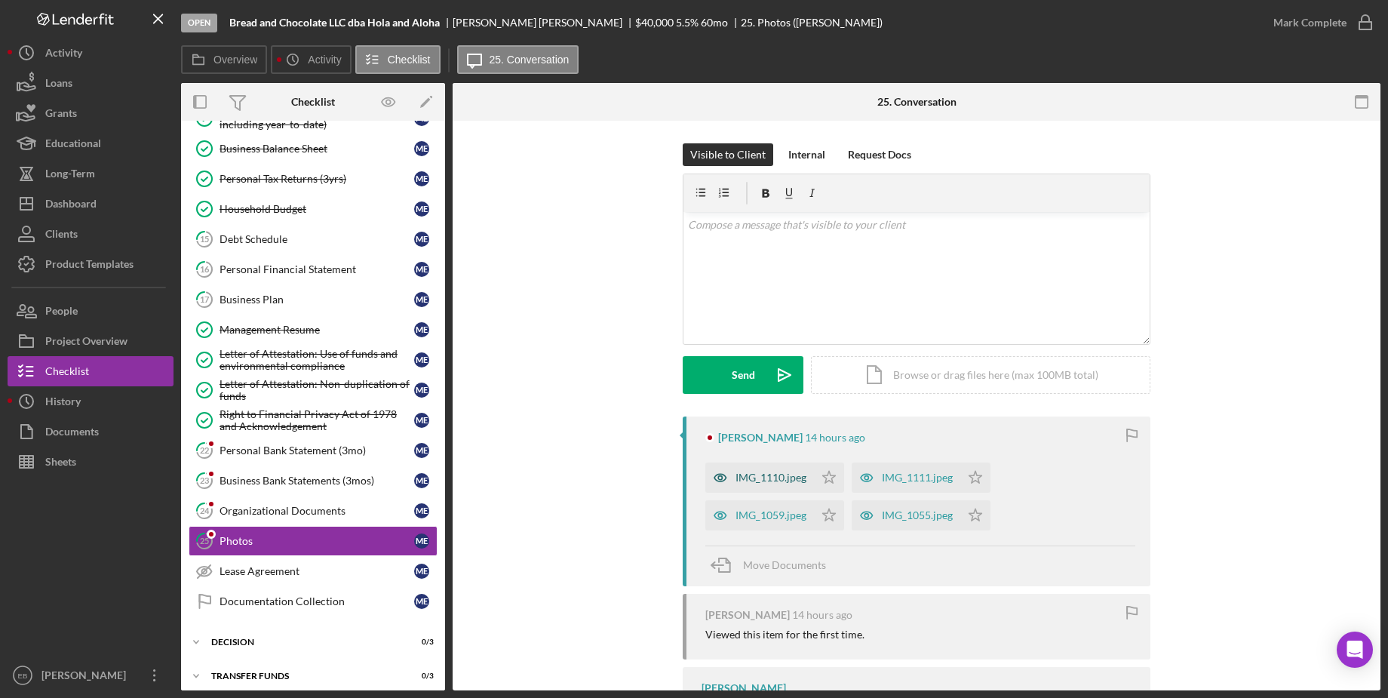
click at [771, 473] on div "IMG_1110.jpeg" at bounding box center [770, 477] width 71 height 12
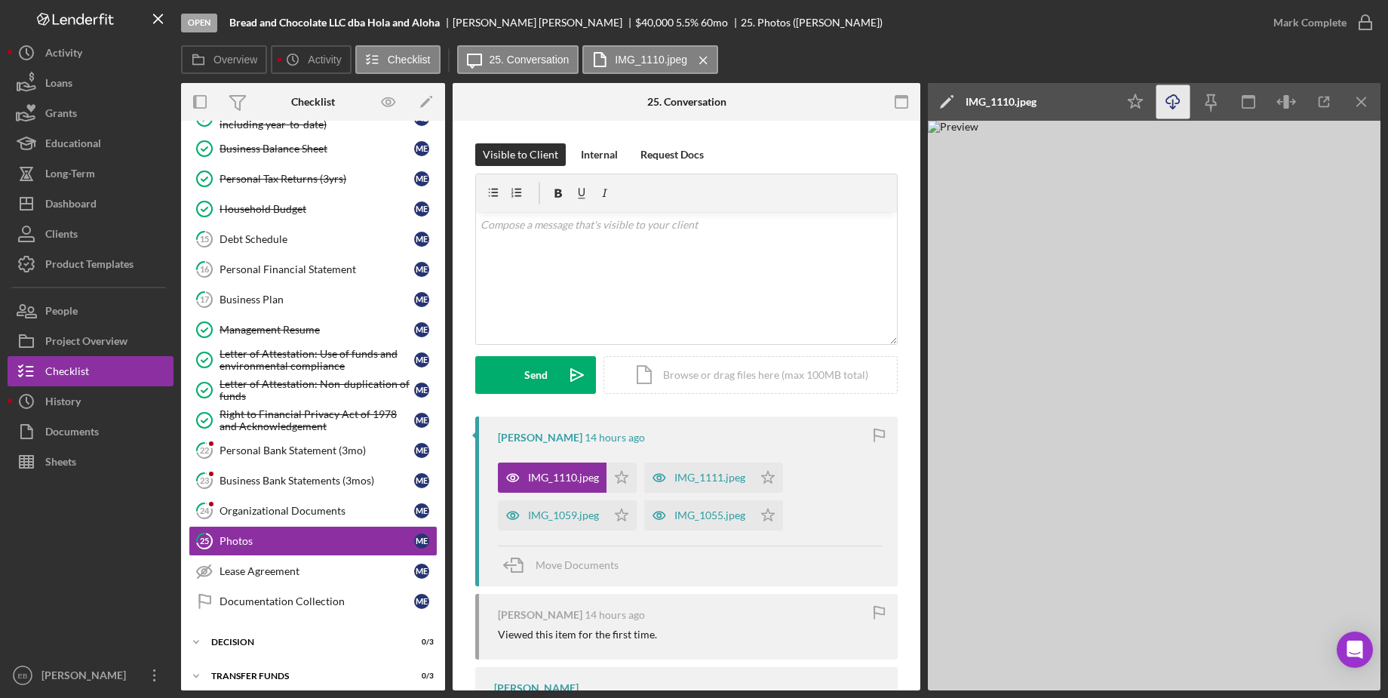
click at [943, 103] on icon "button" at bounding box center [1172, 99] width 13 height 8
click at [689, 479] on div "IMG_1111.jpeg" at bounding box center [709, 477] width 71 height 12
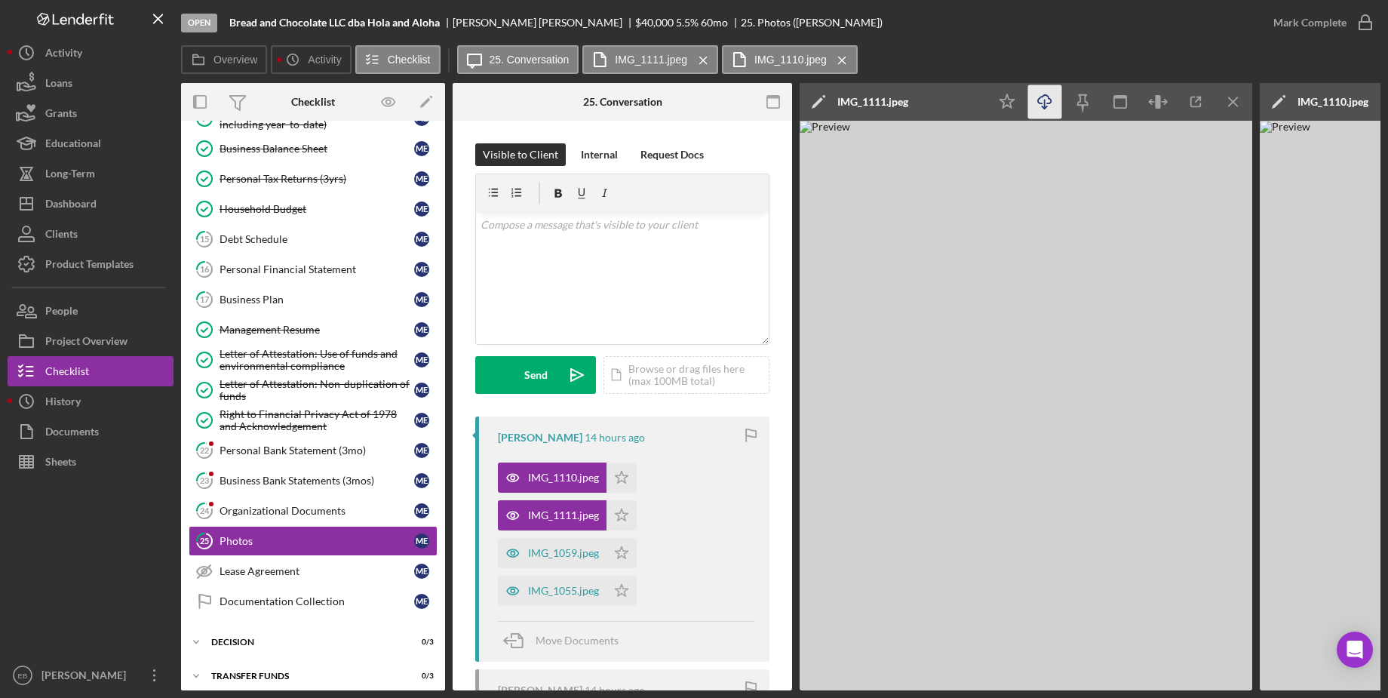
click at [943, 109] on icon "Icon/Download" at bounding box center [1045, 102] width 34 height 34
click at [569, 553] on div "IMG_1059.jpeg" at bounding box center [563, 553] width 71 height 12
click at [943, 104] on icon "Icon/Download" at bounding box center [1045, 102] width 34 height 34
click at [548, 589] on div "IMG_1055.jpeg" at bounding box center [563, 591] width 71 height 12
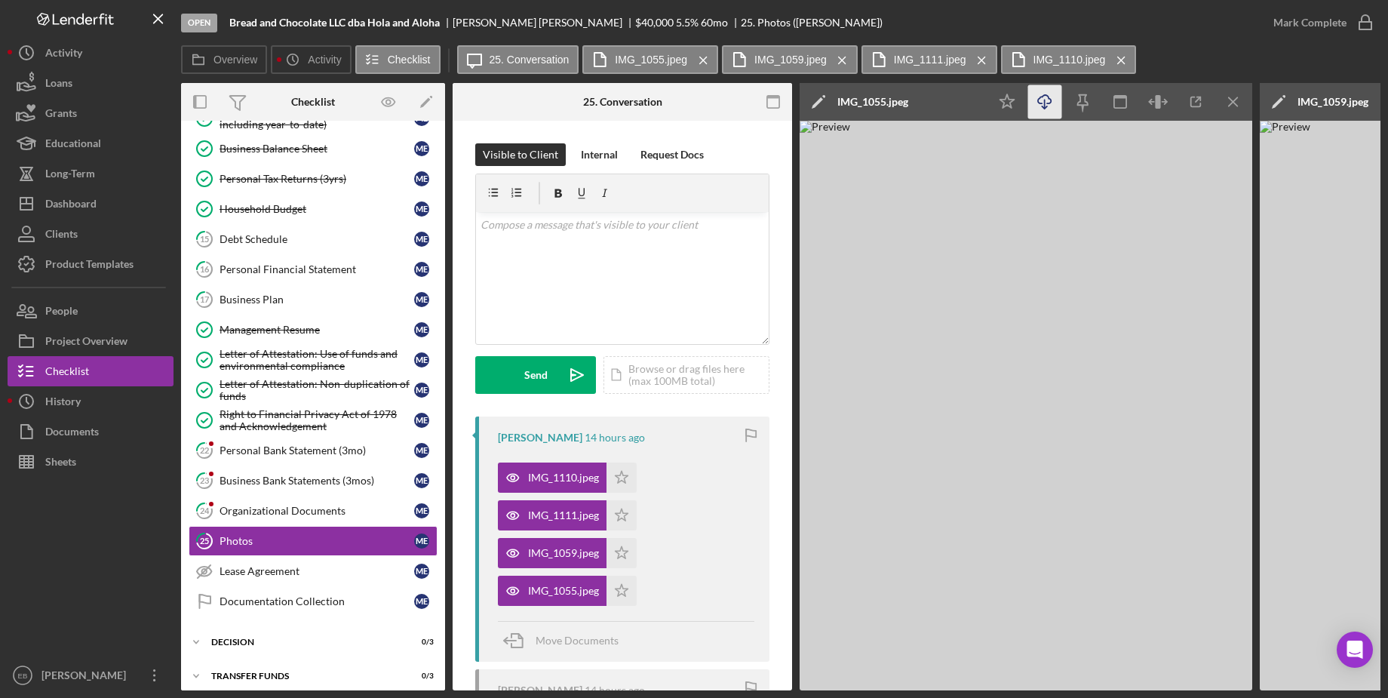
click at [943, 108] on line "button" at bounding box center [1045, 104] width 0 height 8
click at [619, 586] on icon "Icon/Star" at bounding box center [621, 591] width 30 height 30
click at [625, 557] on polygon "button" at bounding box center [622, 552] width 13 height 12
click at [625, 515] on icon "Icon/Star" at bounding box center [621, 515] width 30 height 30
click at [627, 484] on icon "Icon/Star" at bounding box center [621, 477] width 30 height 30
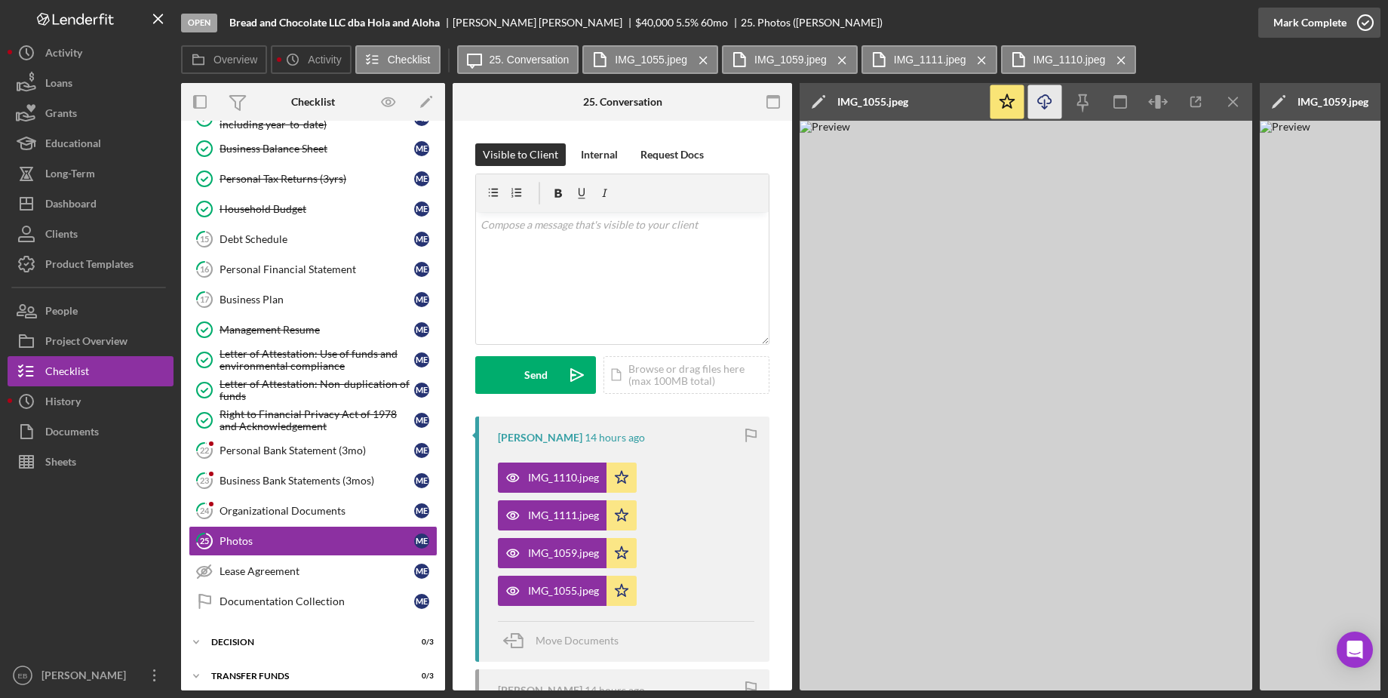
click at [943, 29] on icon "button" at bounding box center [1365, 23] width 38 height 38
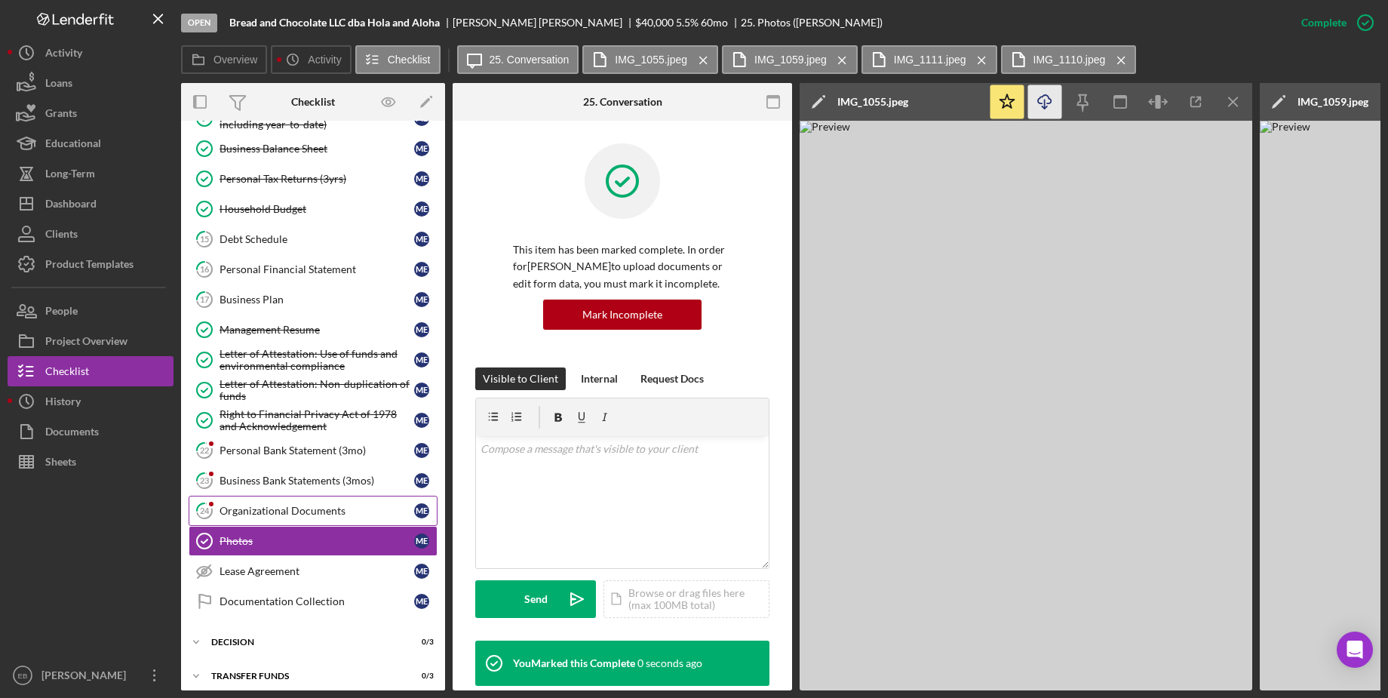
click at [317, 505] on div "Organizational Documents" at bounding box center [316, 511] width 195 height 12
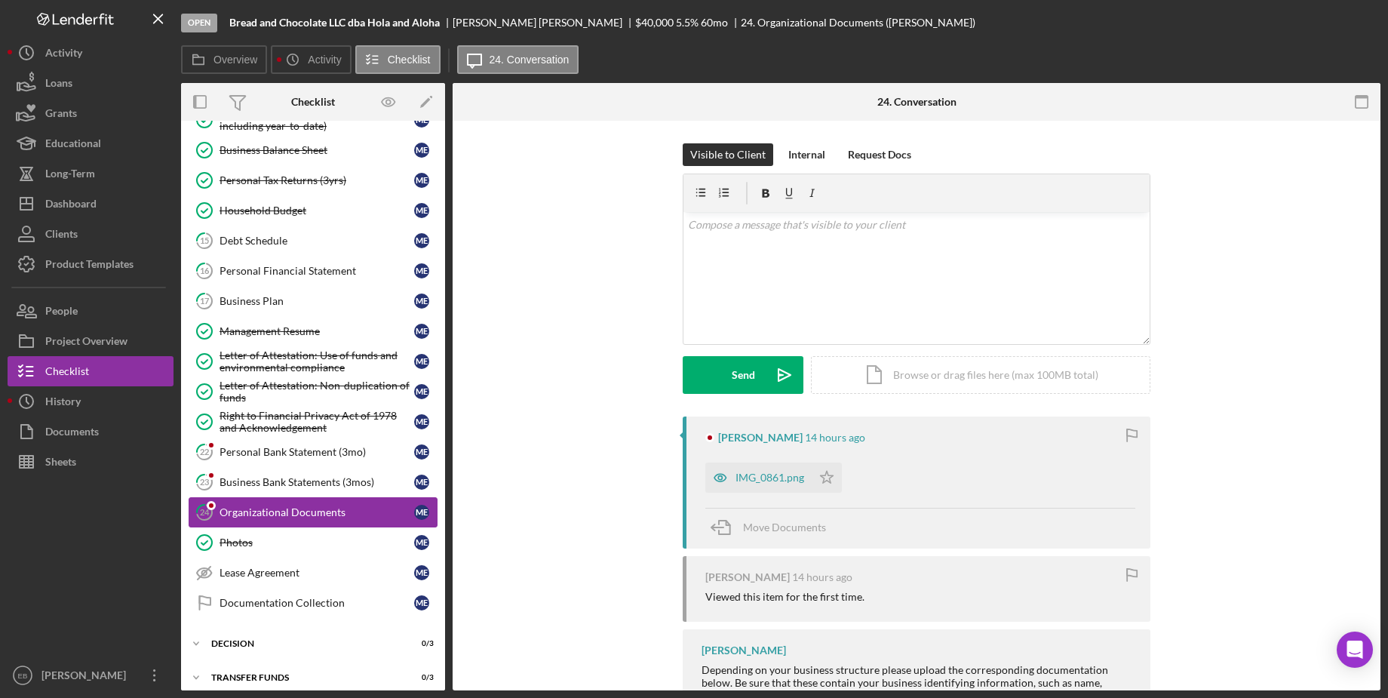
scroll to position [210, 0]
click at [774, 466] on div "IMG_0861.png" at bounding box center [758, 477] width 106 height 30
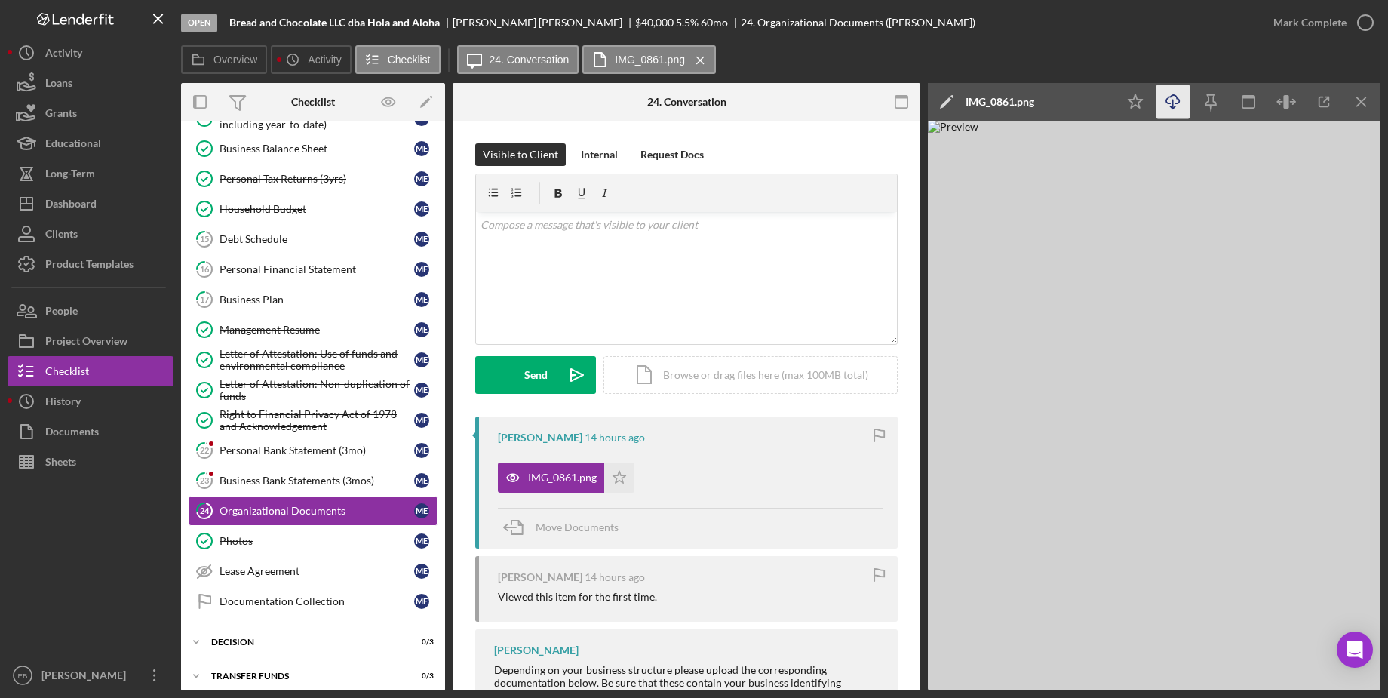
click at [943, 103] on icon "button" at bounding box center [1172, 99] width 13 height 8
click at [943, 29] on circle "button" at bounding box center [1365, 22] width 15 height 15
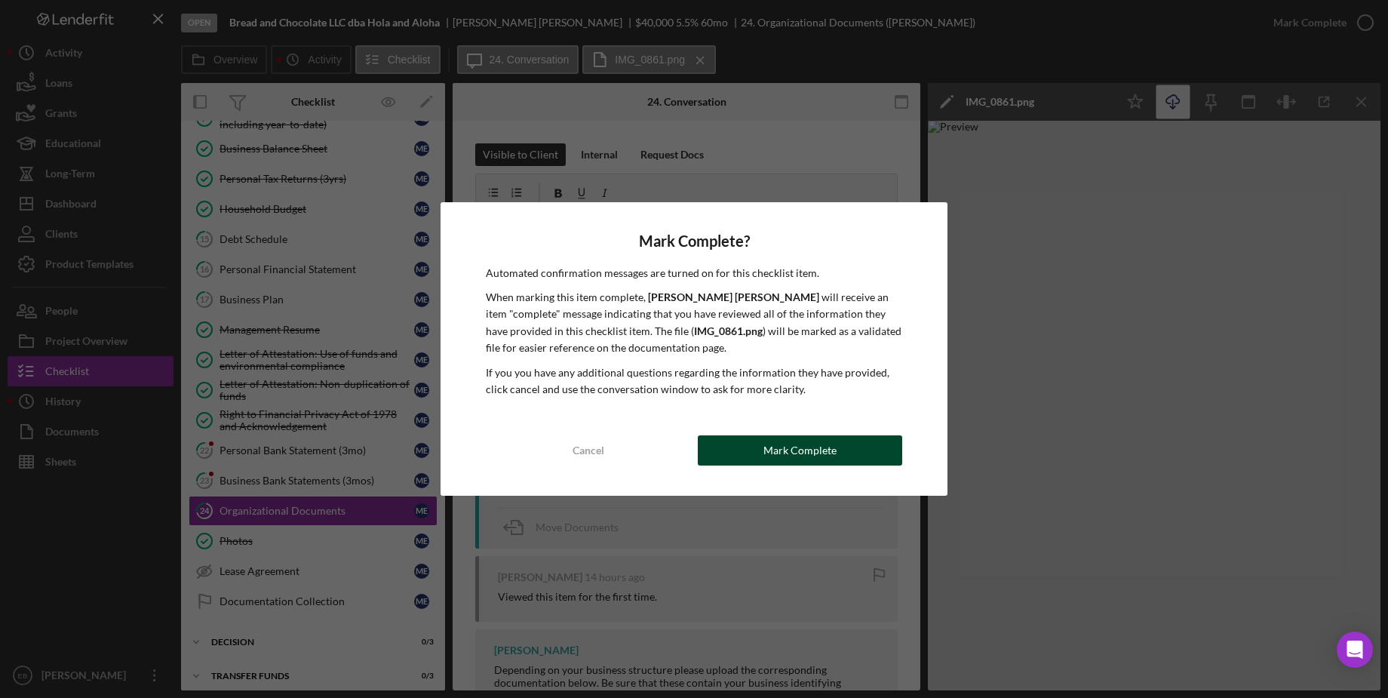
click at [841, 456] on button "Mark Complete" at bounding box center [800, 450] width 204 height 30
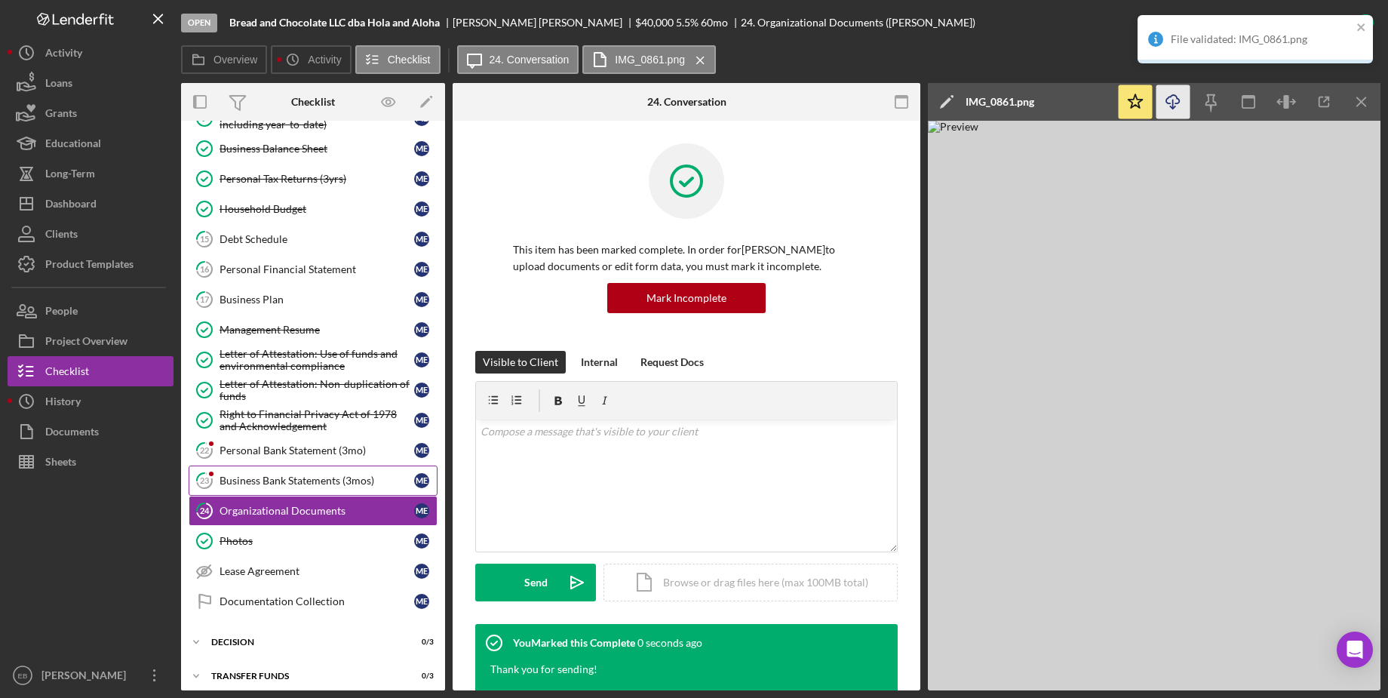
click at [293, 474] on div "Business Bank Statements (3mos)" at bounding box center [316, 480] width 195 height 12
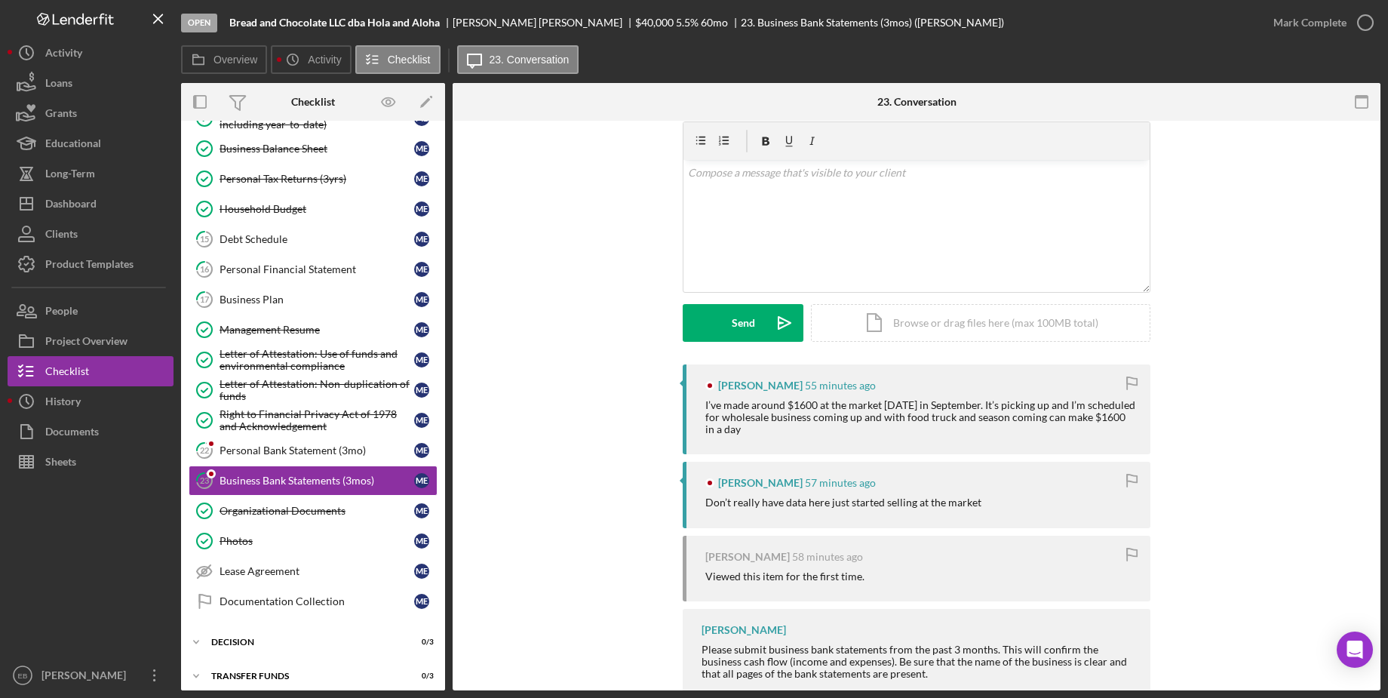
scroll to position [91, 0]
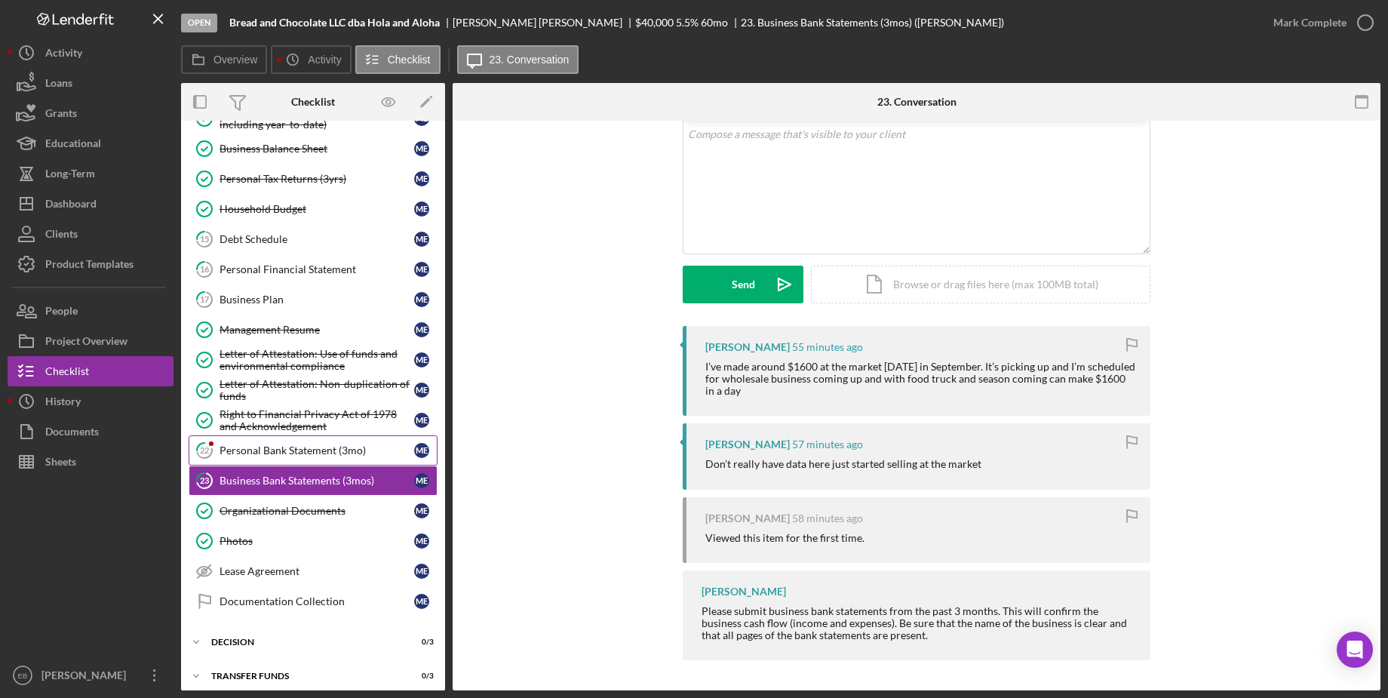
click at [282, 444] on div "Personal Bank Statement (3mo)" at bounding box center [316, 450] width 195 height 12
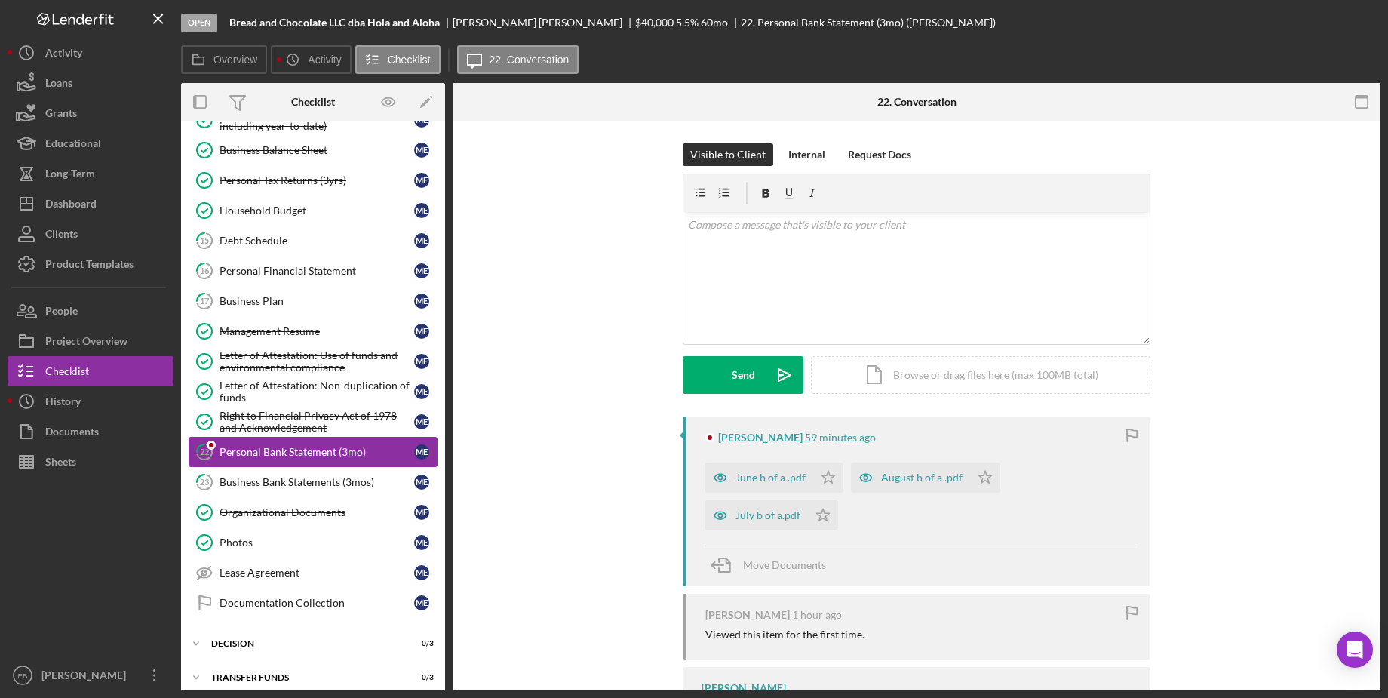
scroll to position [210, 0]
click at [777, 478] on div "June b of a .pdf" at bounding box center [770, 477] width 70 height 12
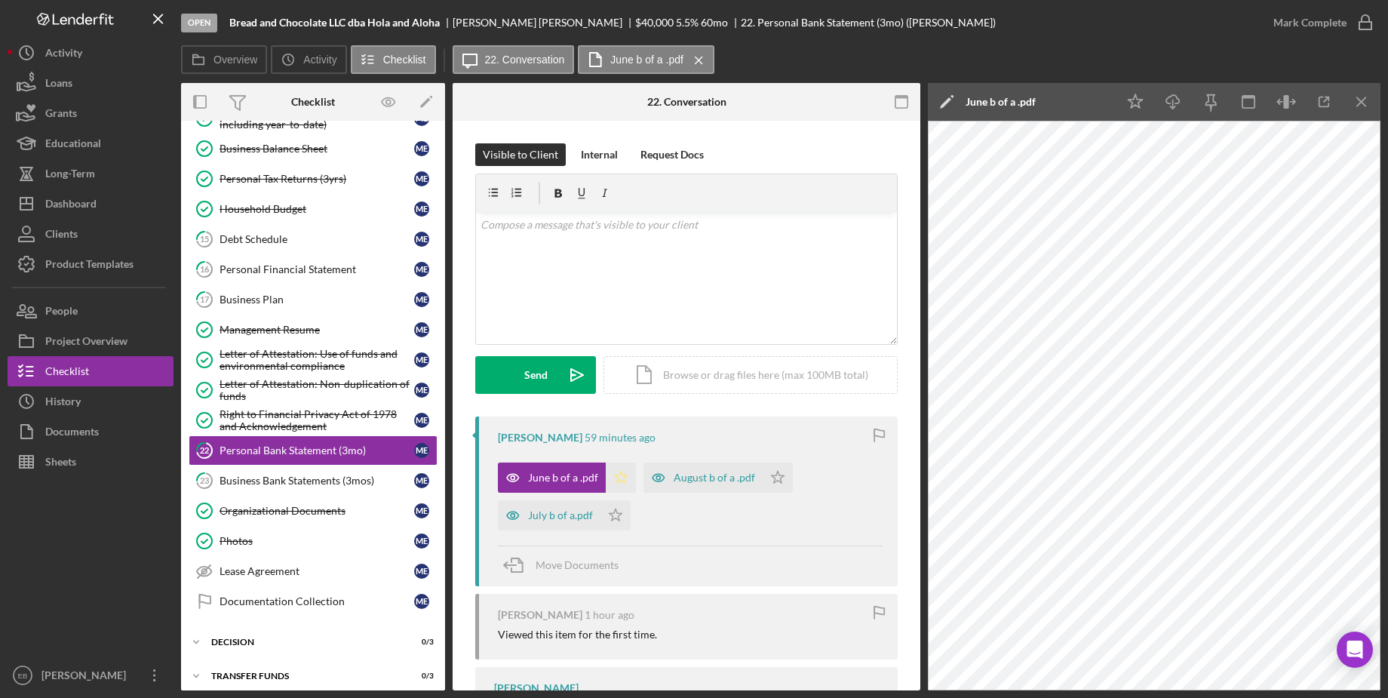
click at [620, 477] on icon "Icon/Star" at bounding box center [621, 477] width 30 height 30
click at [607, 517] on icon "Icon/Star" at bounding box center [615, 515] width 30 height 30
click at [774, 482] on icon "Icon/Star" at bounding box center [778, 477] width 30 height 30
click at [943, 29] on icon "button" at bounding box center [1365, 23] width 38 height 38
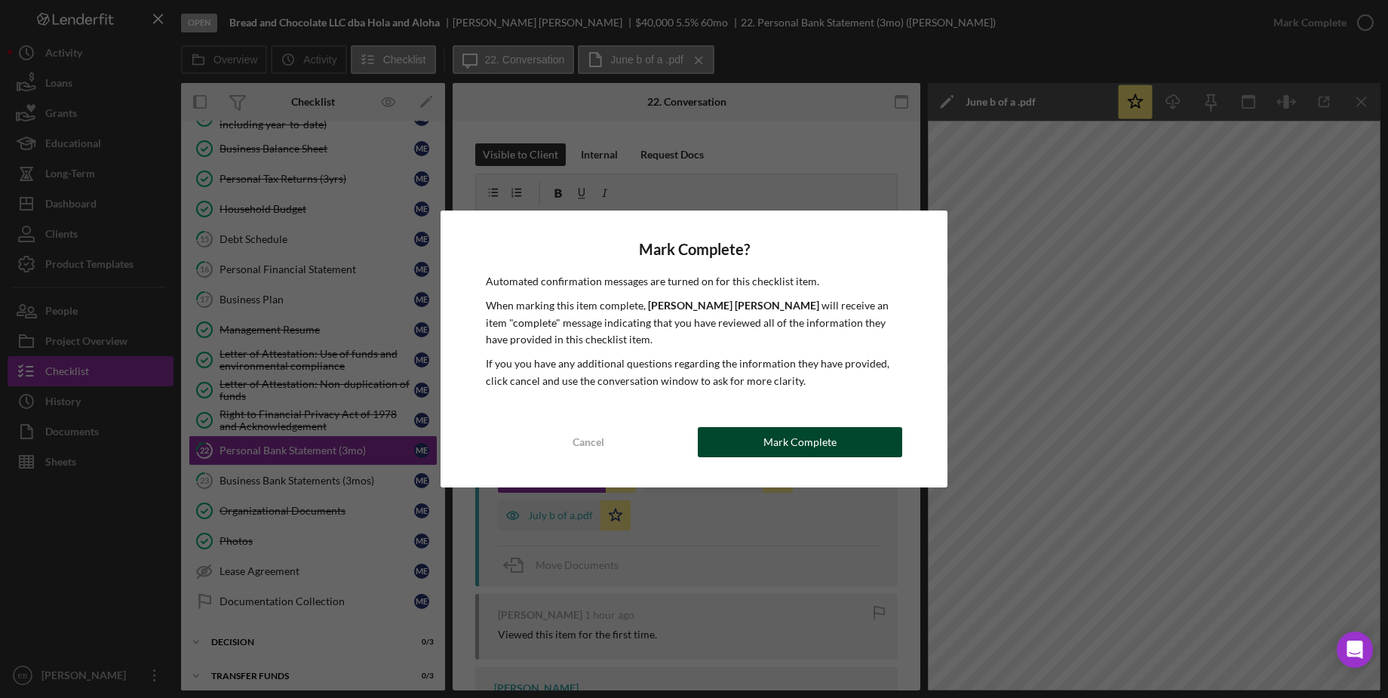
click at [830, 449] on div "Mark Complete" at bounding box center [799, 442] width 73 height 30
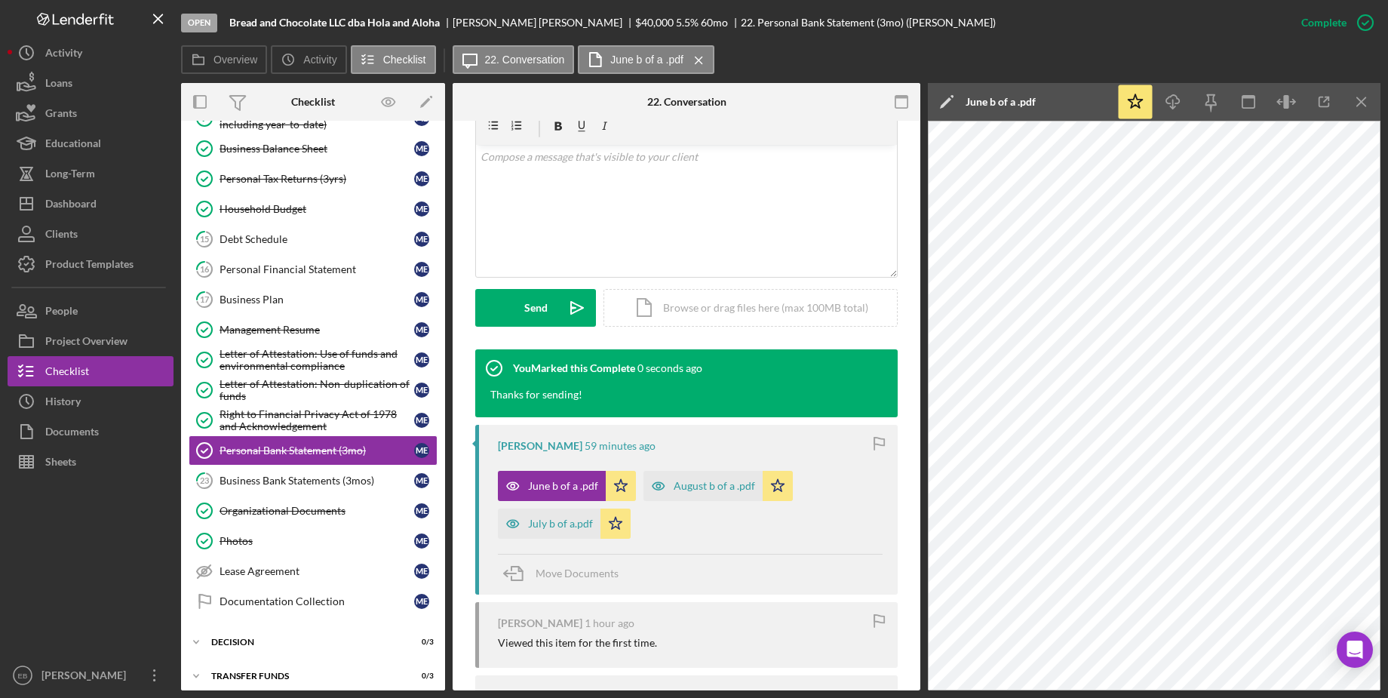
scroll to position [342, 0]
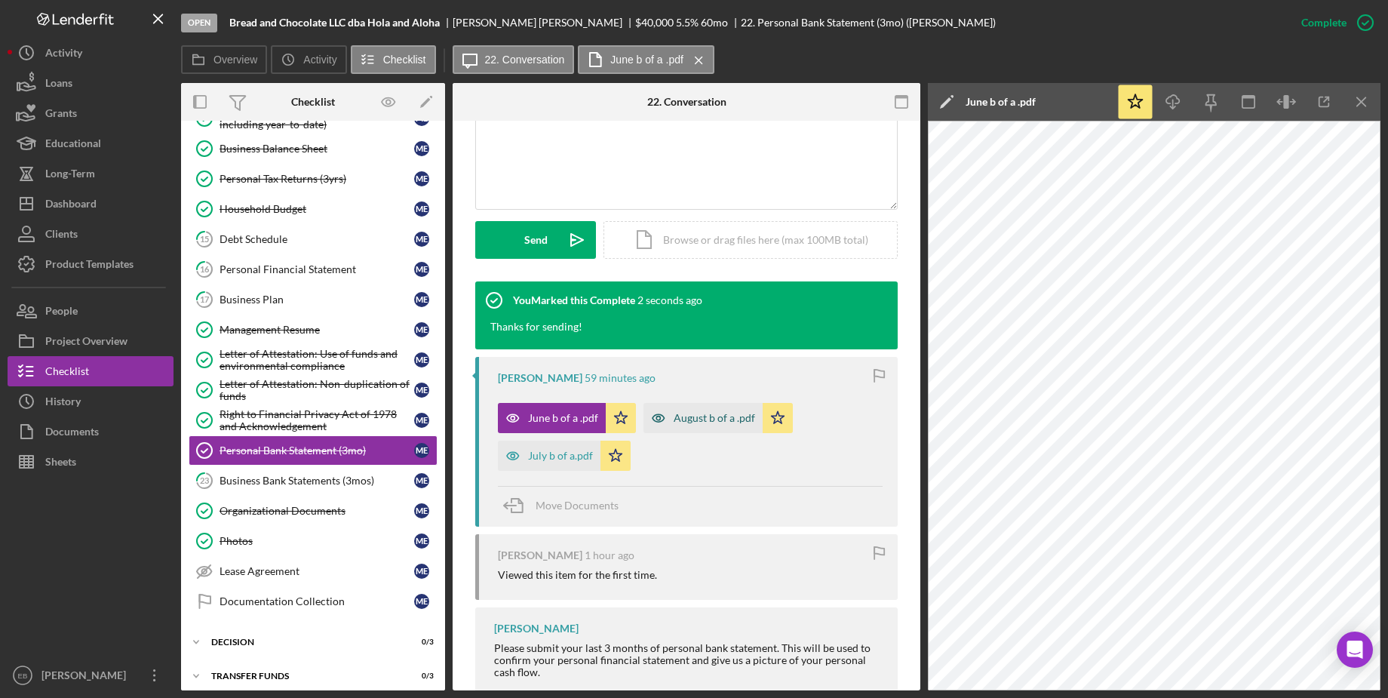
click at [682, 417] on div "August b of a .pdf" at bounding box center [714, 418] width 81 height 12
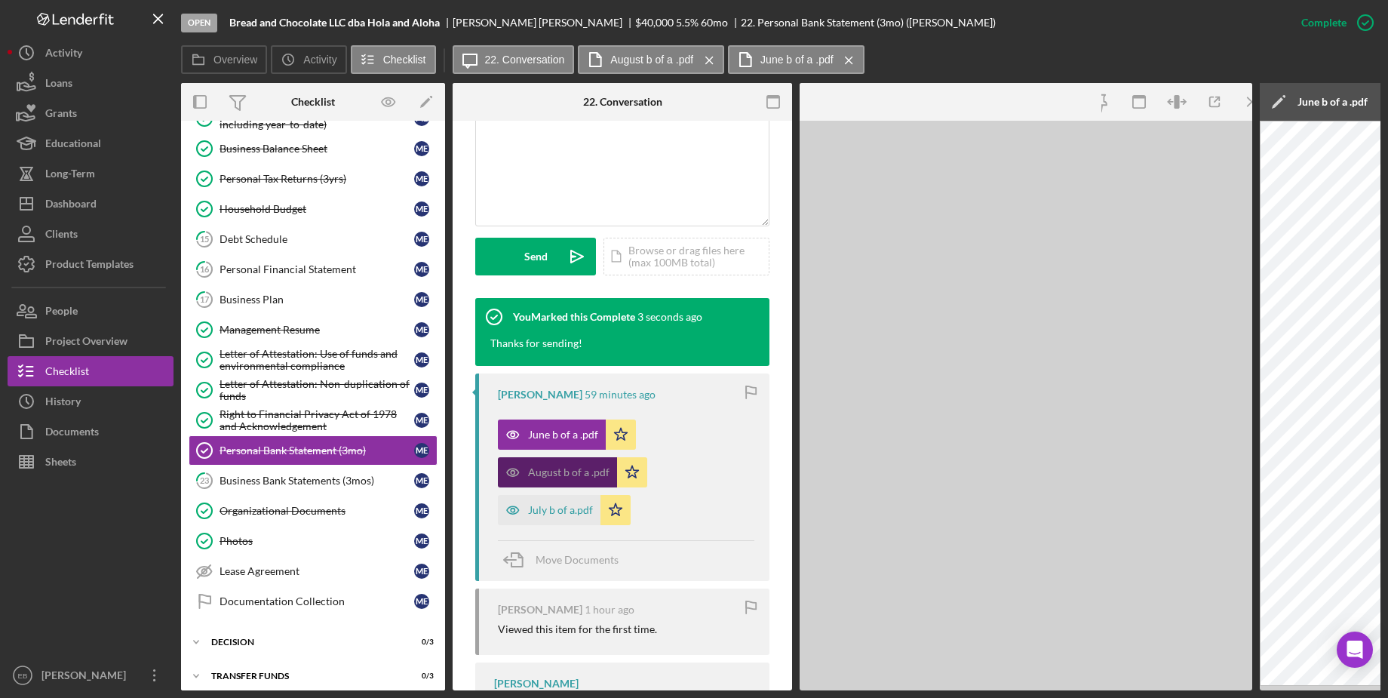
scroll to position [360, 0]
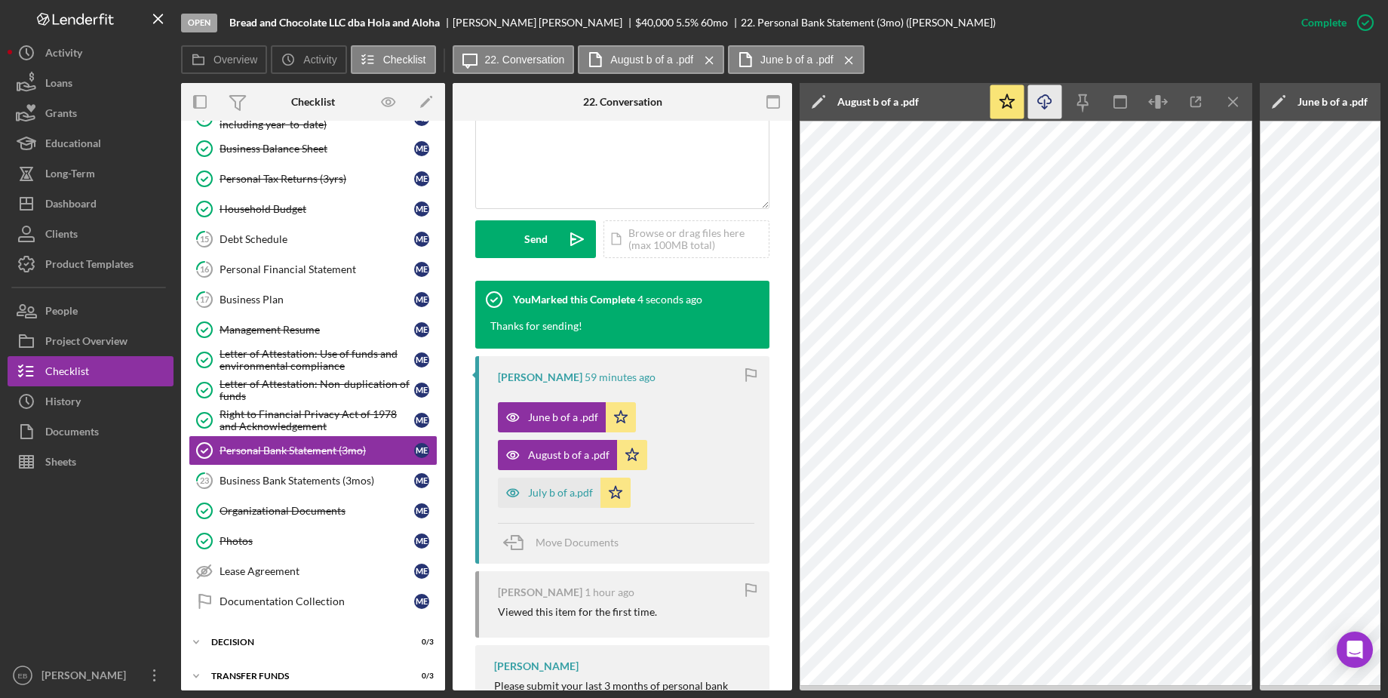
click at [943, 107] on polyline "button" at bounding box center [1044, 107] width 5 height 2
click at [551, 493] on div "July b of a.pdf" at bounding box center [560, 493] width 65 height 12
click at [943, 109] on icon "Icon/Download" at bounding box center [1045, 102] width 34 height 34
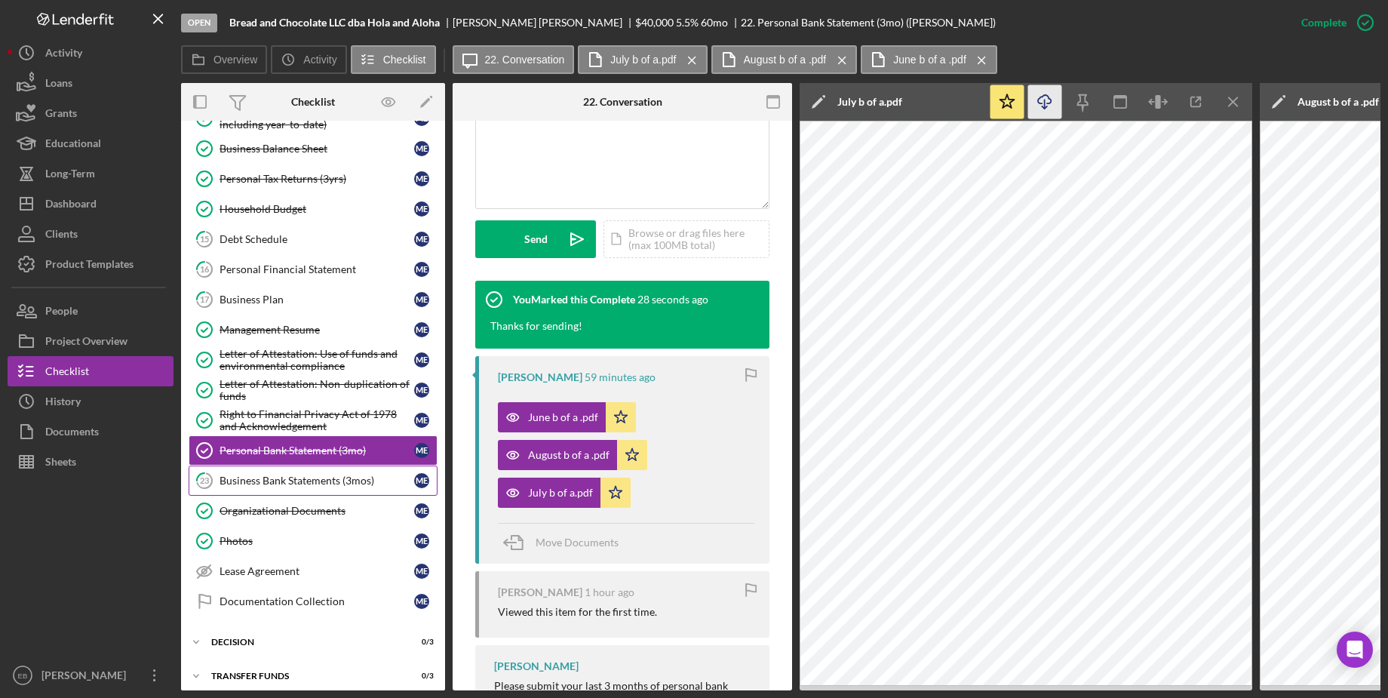
click at [314, 476] on div "Business Bank Statements (3mos)" at bounding box center [316, 480] width 195 height 12
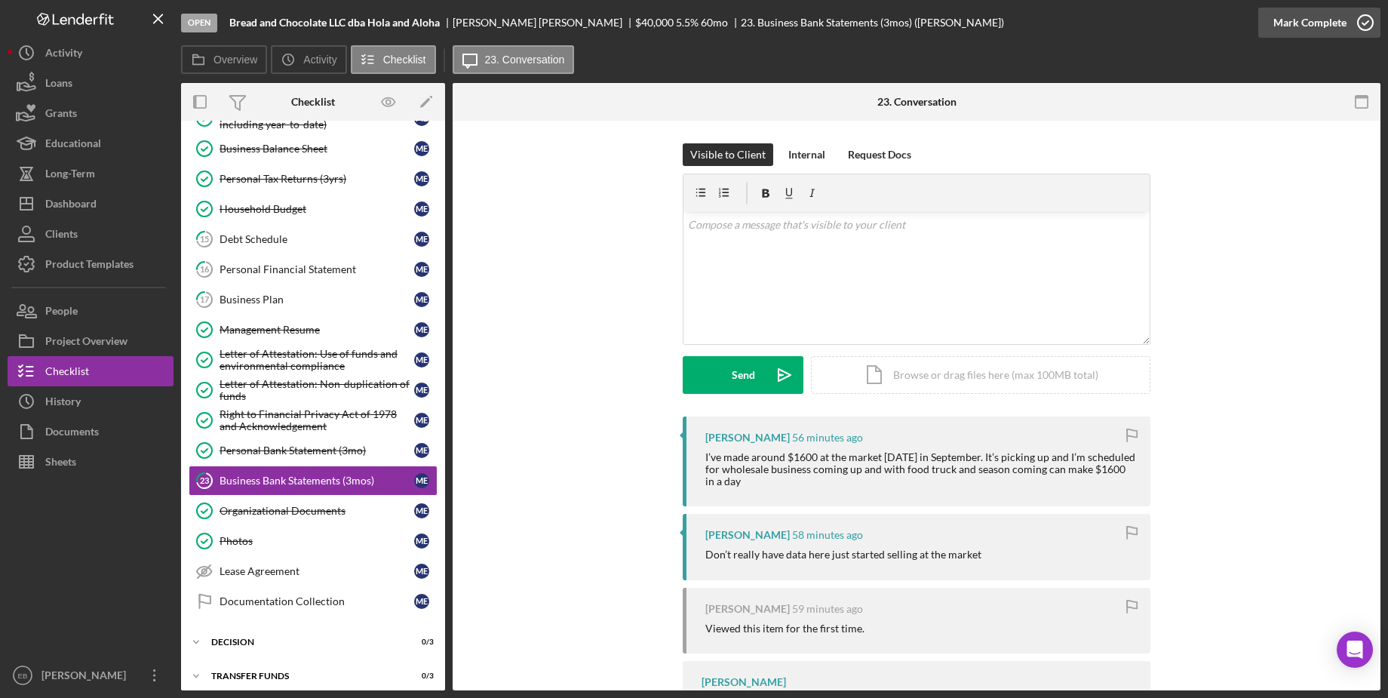
click at [943, 20] on icon "button" at bounding box center [1365, 23] width 38 height 38
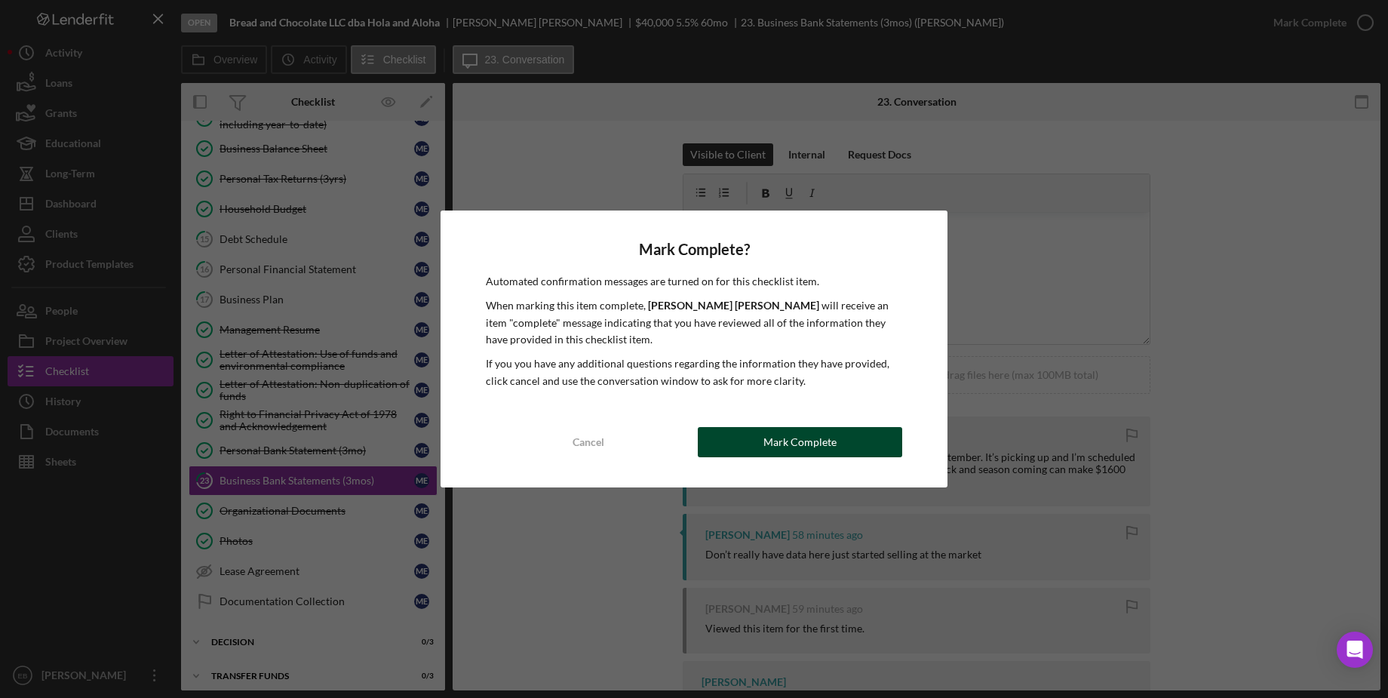
click at [800, 447] on div "Mark Complete" at bounding box center [799, 442] width 73 height 30
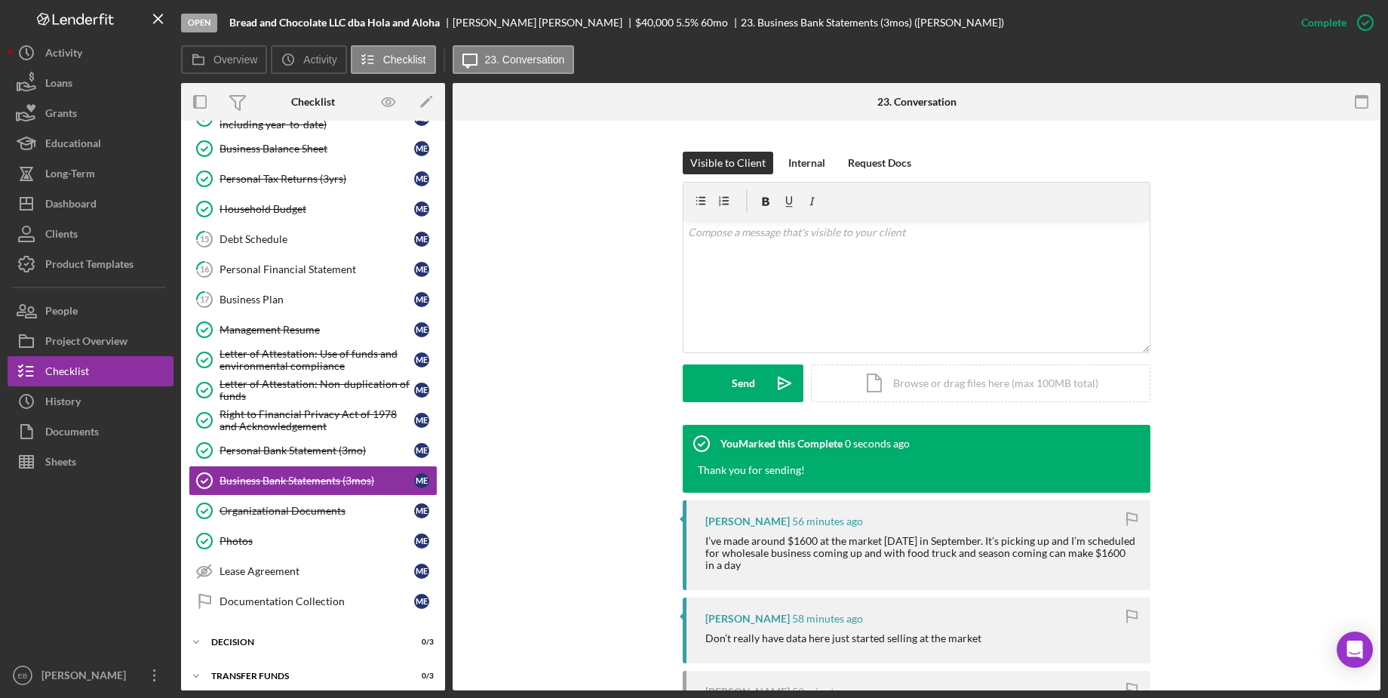
scroll to position [342, 0]
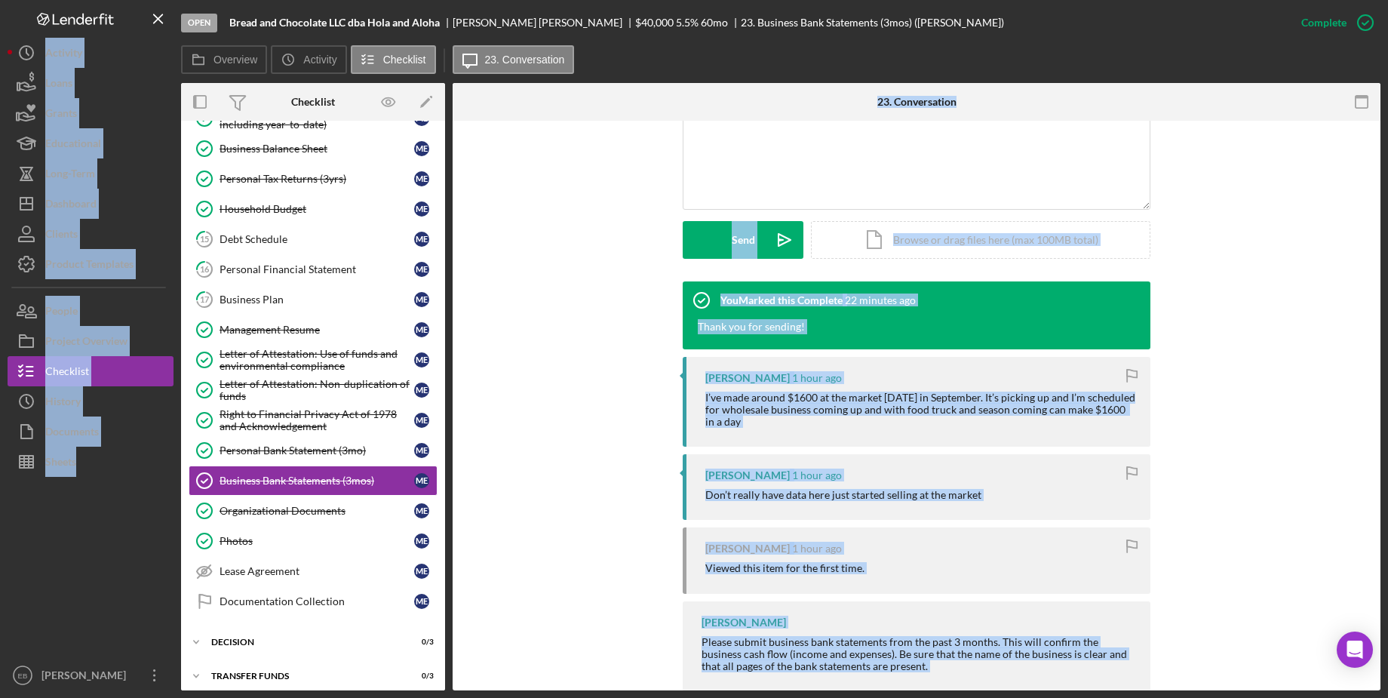
drag, startPoint x: 160, startPoint y: 560, endPoint x: 689, endPoint y: 6, distance: 766.1
click at [677, 0] on html "Open Bread and Chocolate LLC dba Hola and [PERSON_NAME] $40,000 $40,000 5.5 % 6…" at bounding box center [694, 349] width 1388 height 698
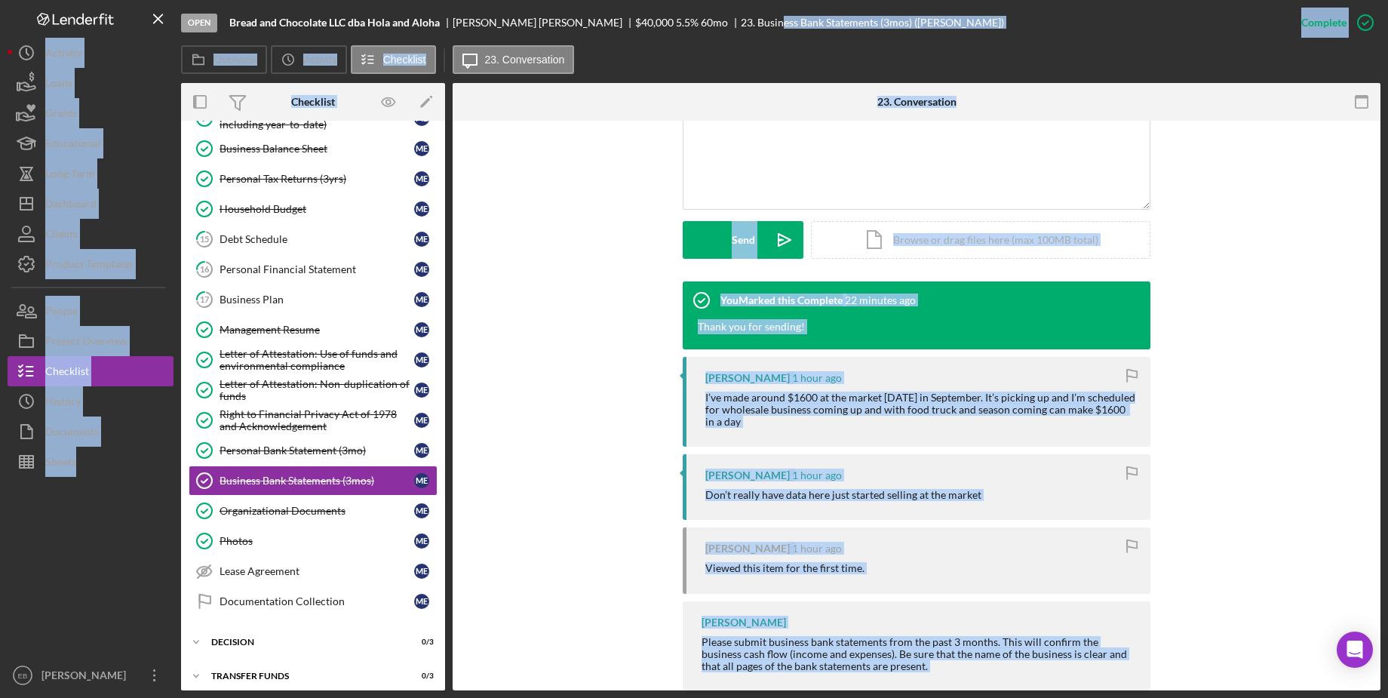
scroll to position [11, 0]
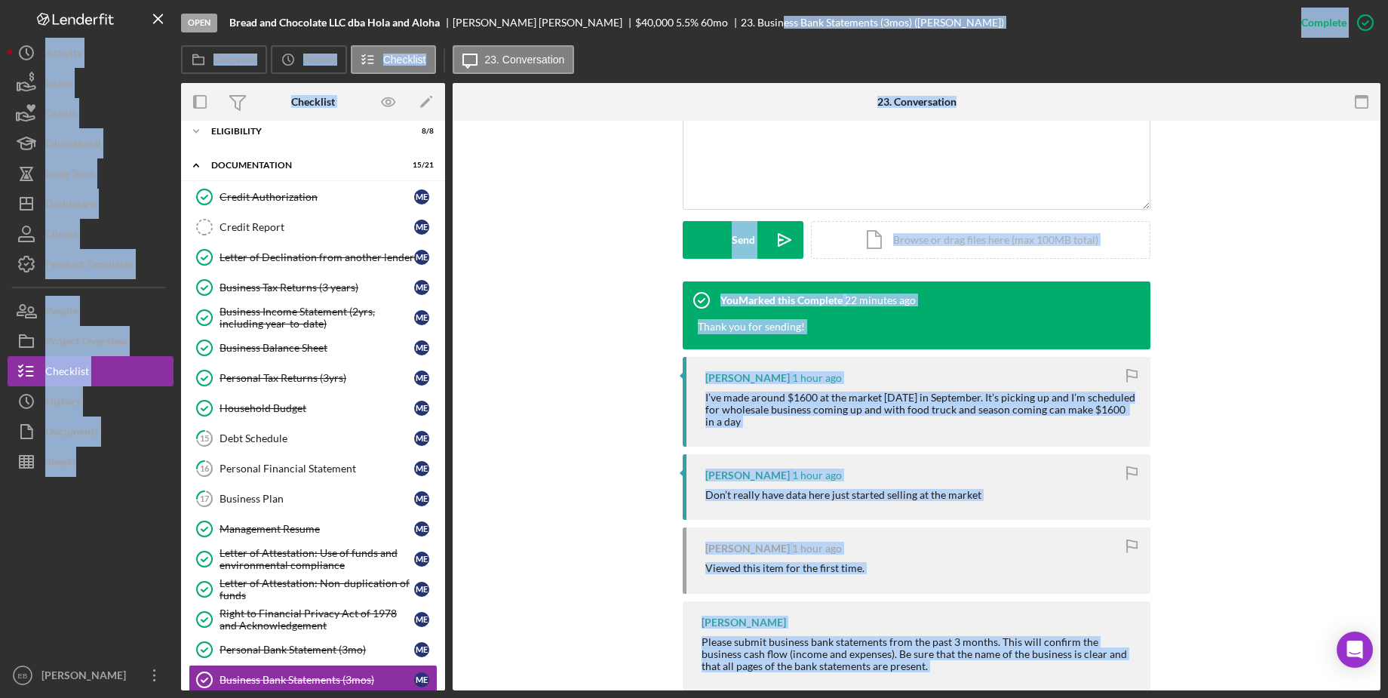
click at [543, 163] on div "Visible to Client Internal Request Docs v Color teal Color pink Remove color Ad…" at bounding box center [916, 144] width 883 height 273
